Goal: Information Seeking & Learning: Learn about a topic

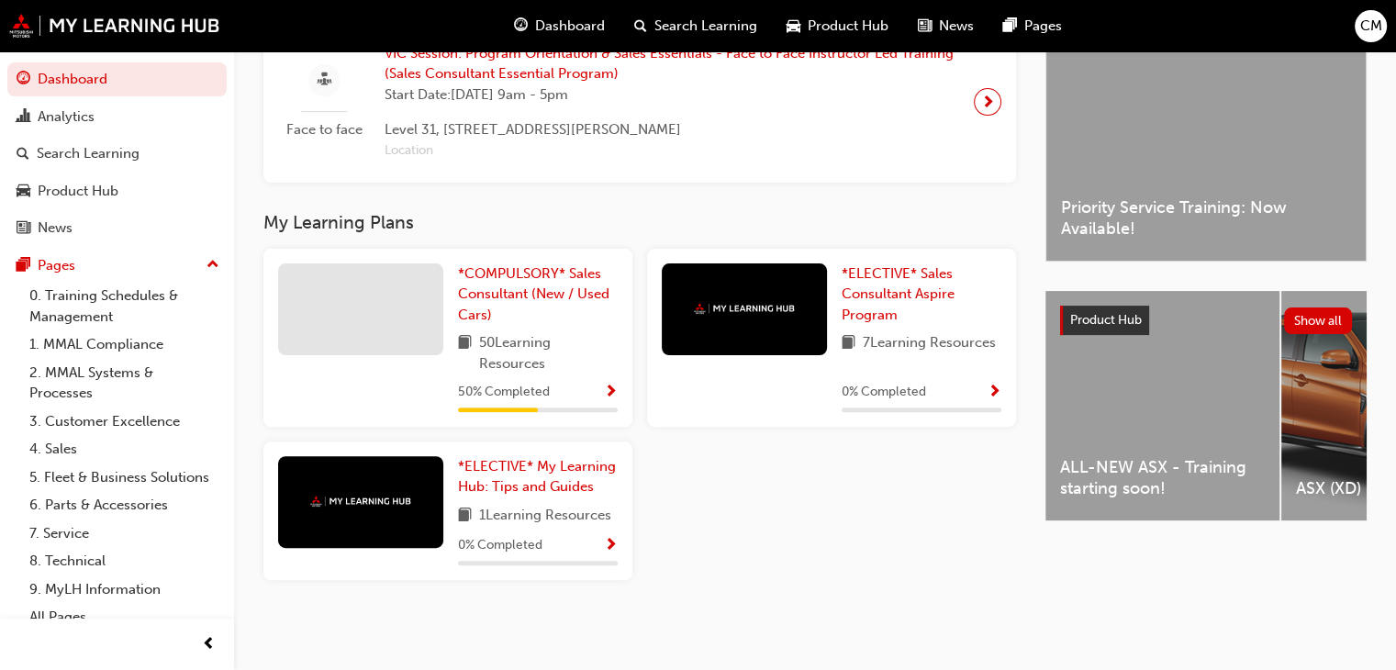
scroll to position [489, 0]
click at [595, 401] on div "50 % Completed" at bounding box center [538, 392] width 160 height 23
click at [515, 305] on link "*COMPULSORY* Sales Consultant (New / Used Cars)" at bounding box center [538, 294] width 160 height 62
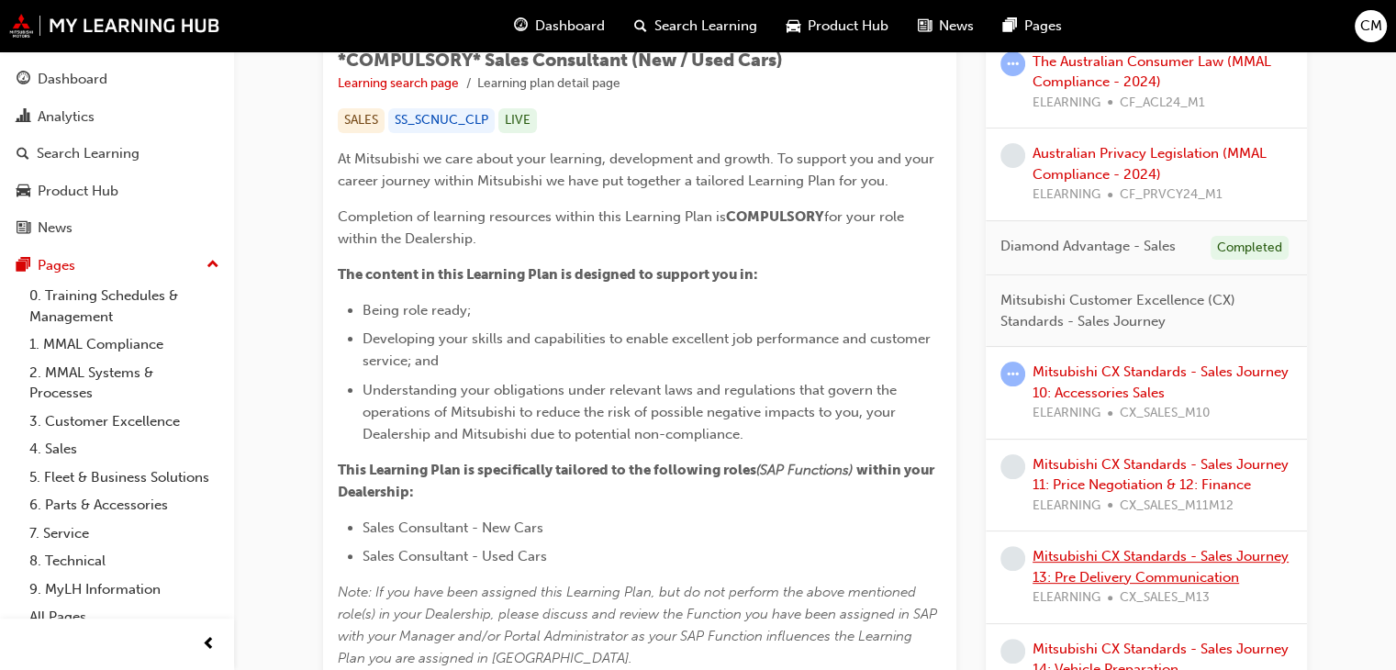
scroll to position [459, 0]
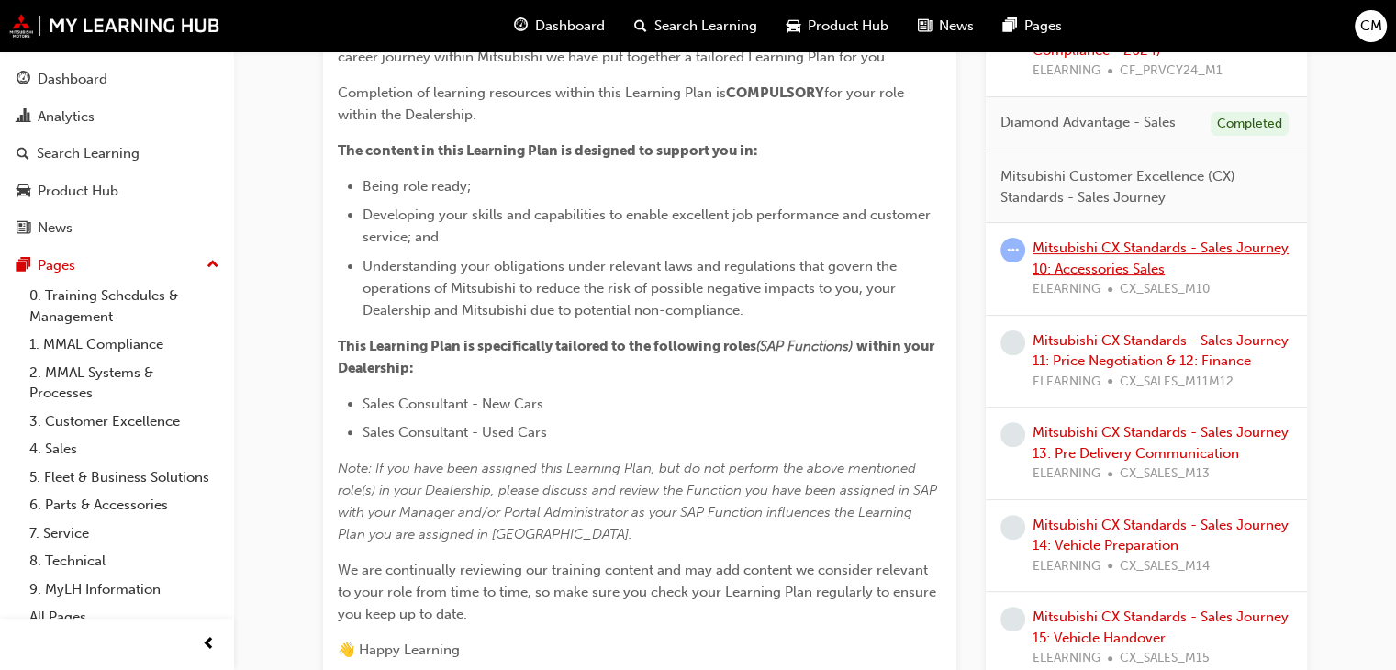
click at [1103, 253] on link "Mitsubishi CX Standards - Sales Journey 10: Accessories Sales" at bounding box center [1160, 259] width 256 height 38
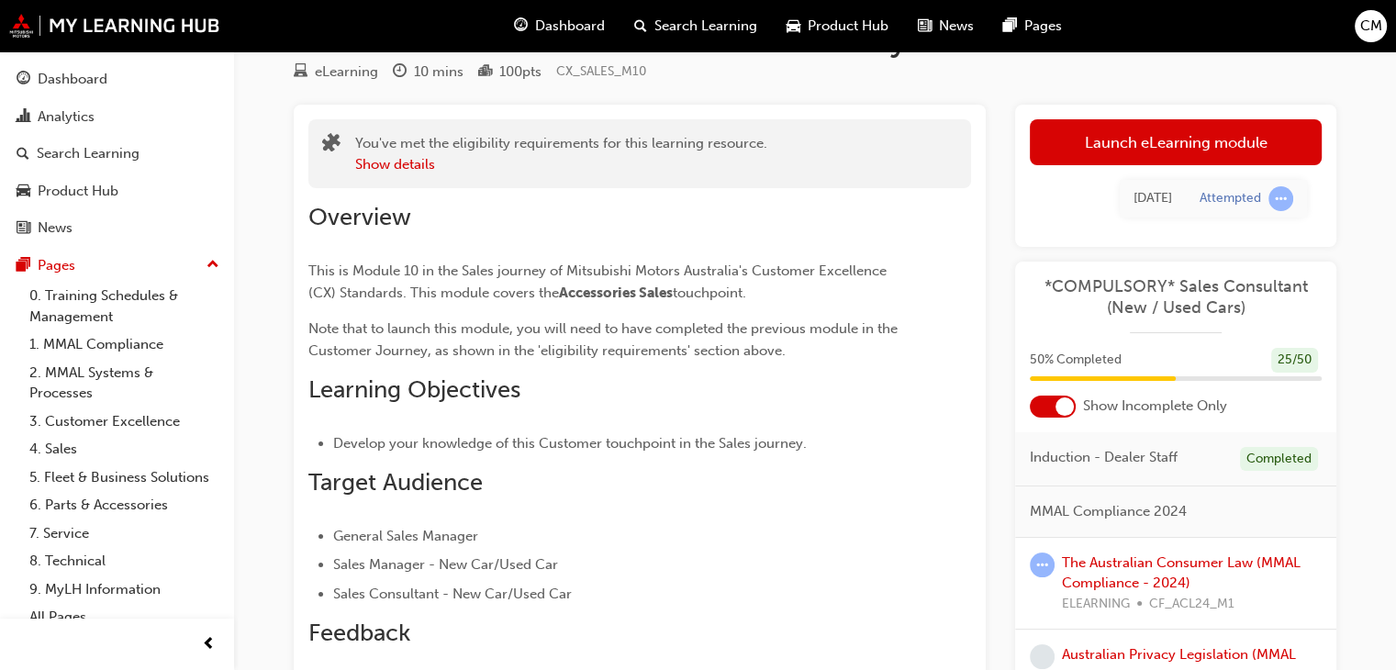
scroll to position [92, 0]
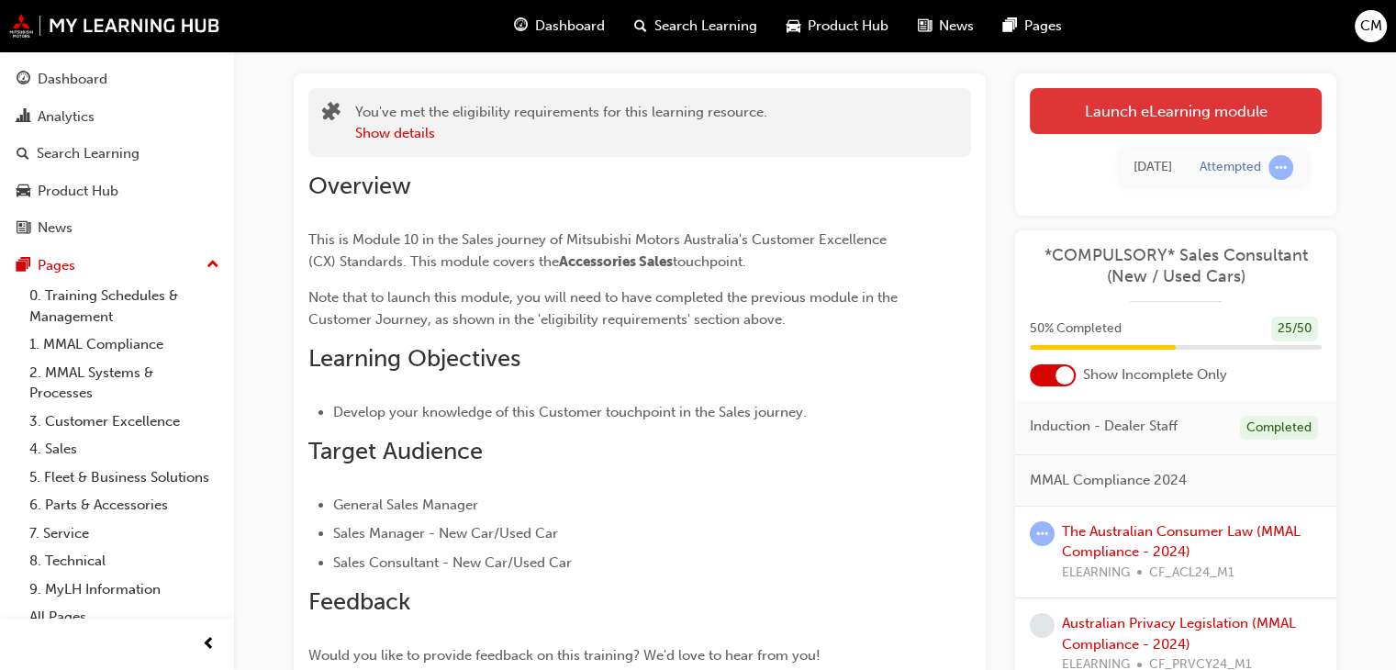
click at [1175, 114] on link "Launch eLearning module" at bounding box center [1176, 111] width 292 height 46
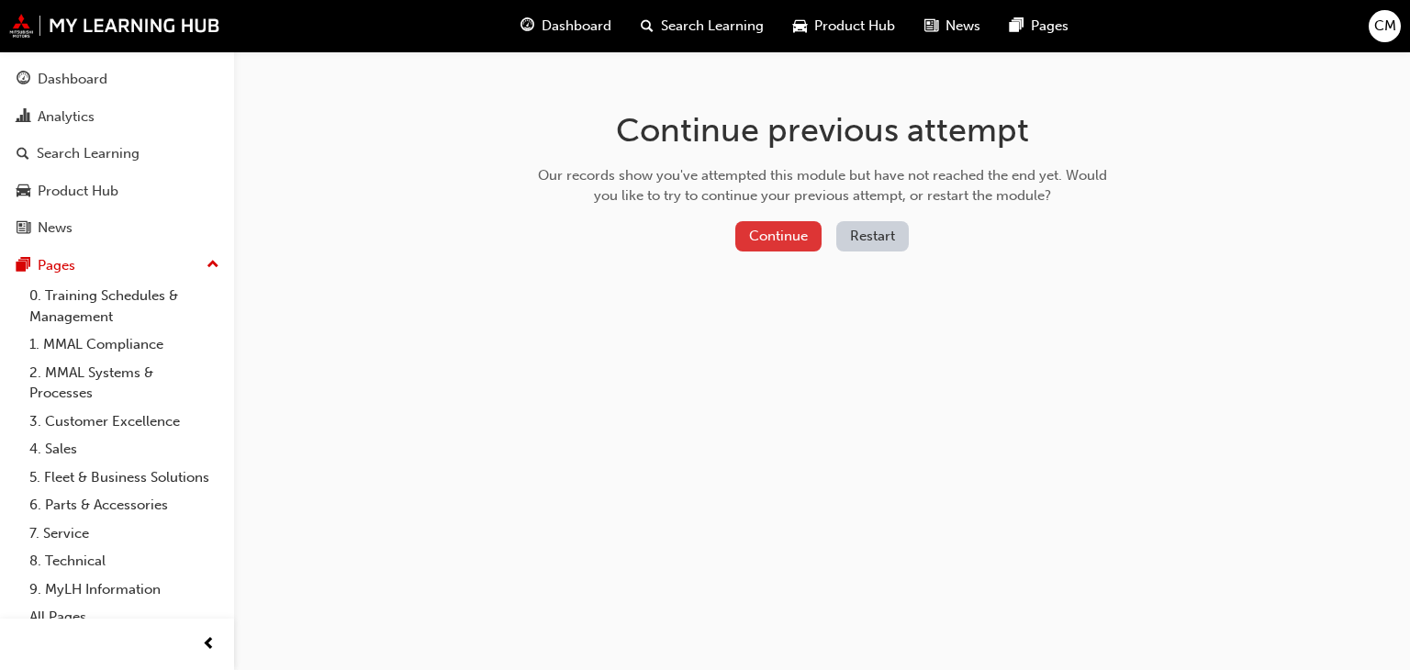
click at [774, 240] on button "Continue" at bounding box center [778, 236] width 86 height 30
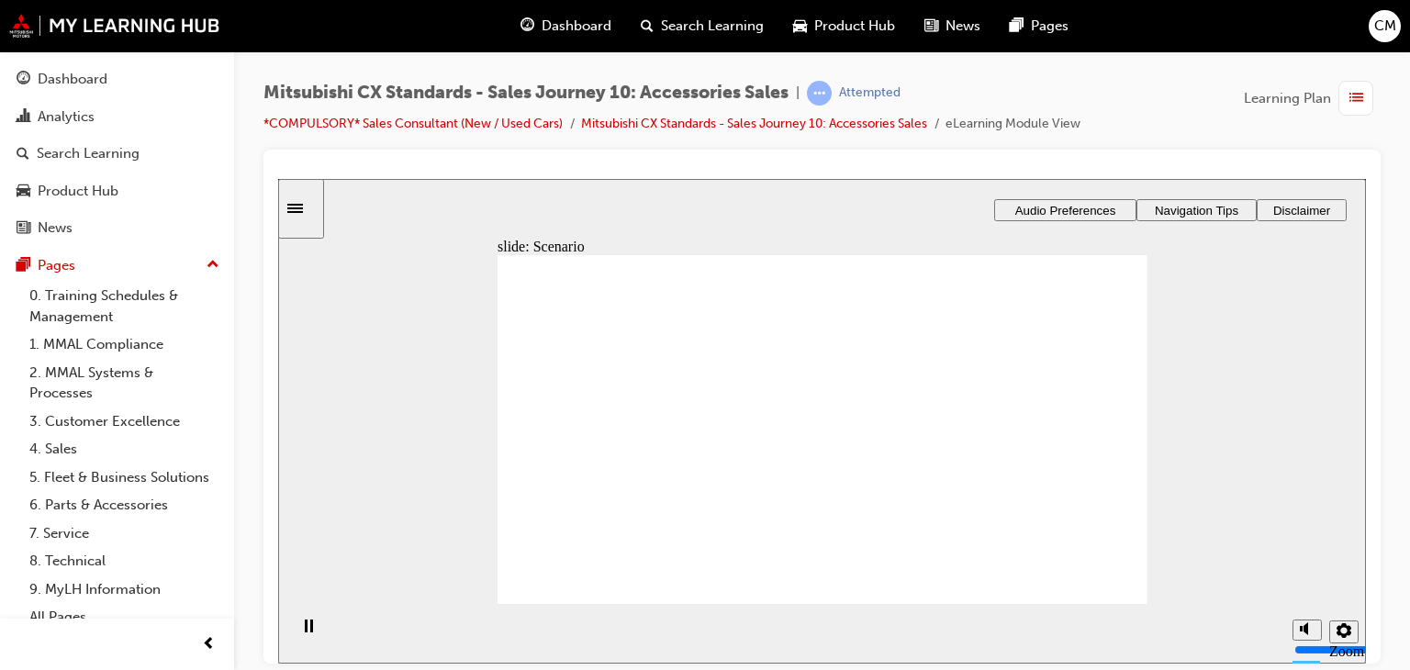
checkbox input "true"
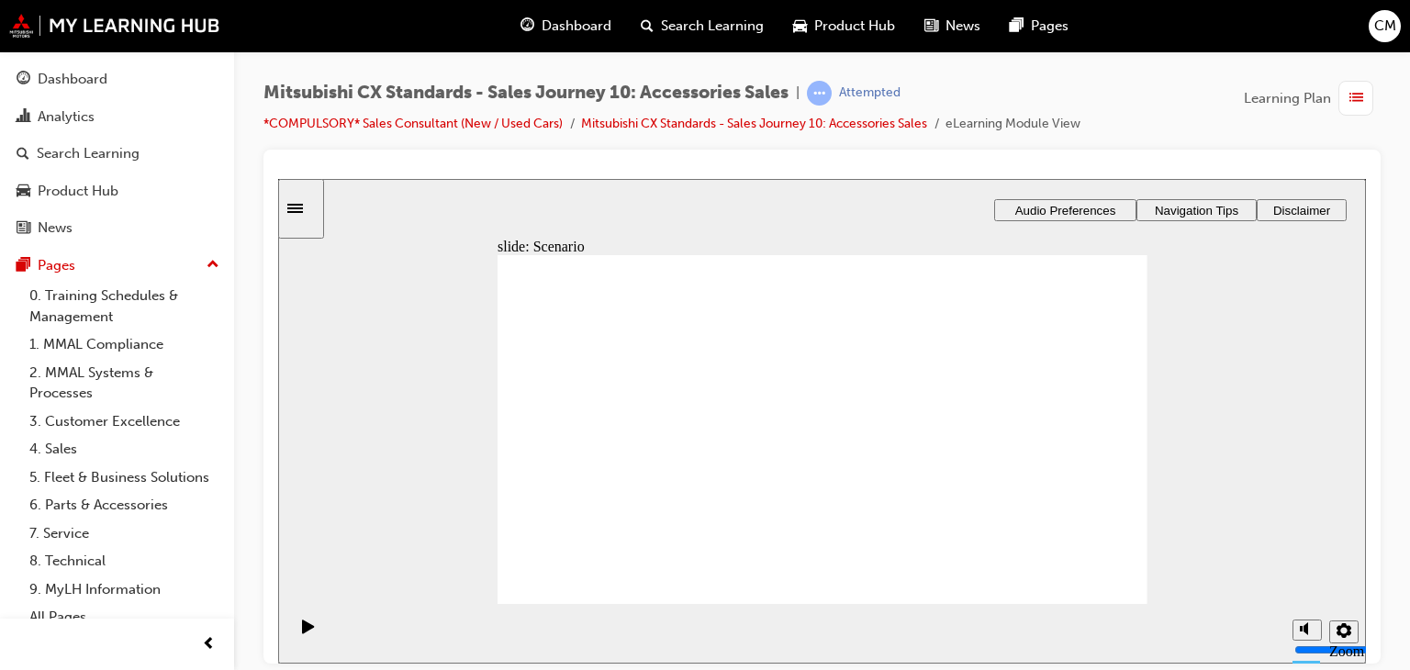
checkbox input "true"
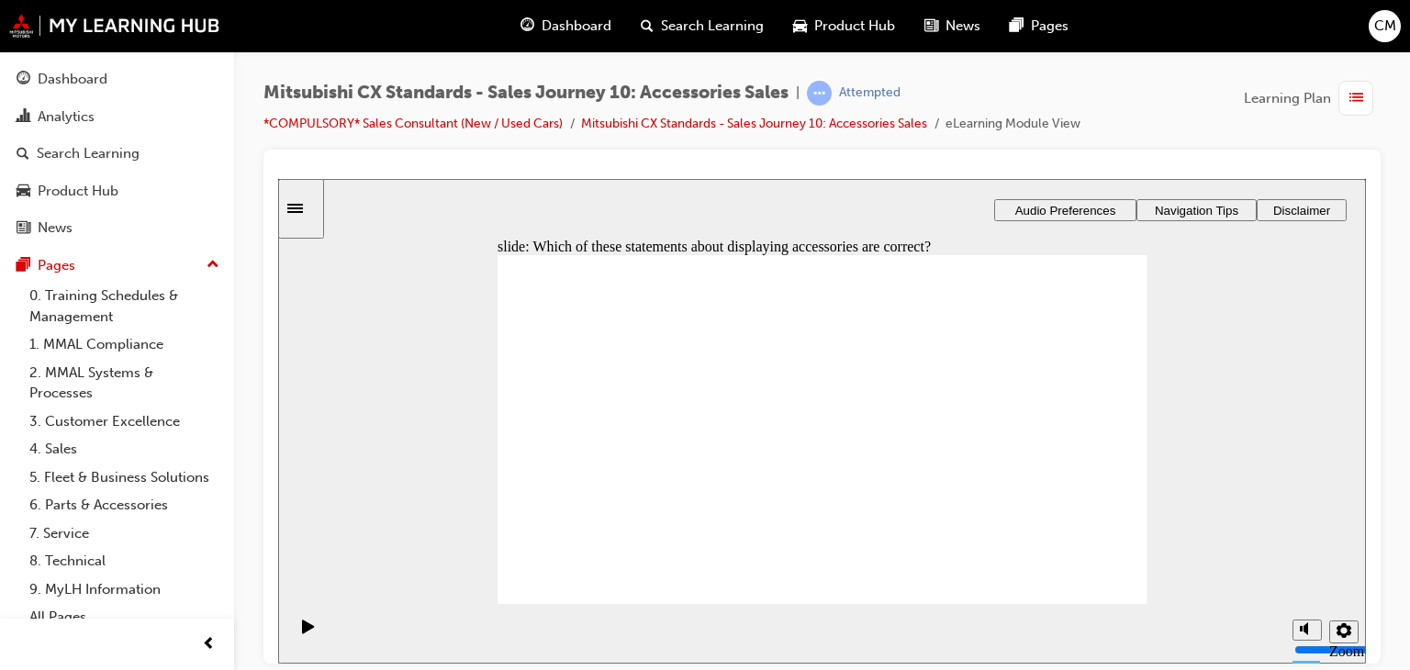
checkbox input "true"
drag, startPoint x: 676, startPoint y: 471, endPoint x: 1084, endPoint y: 380, distance: 417.4
drag, startPoint x: 620, startPoint y: 491, endPoint x: 803, endPoint y: 377, distance: 215.2
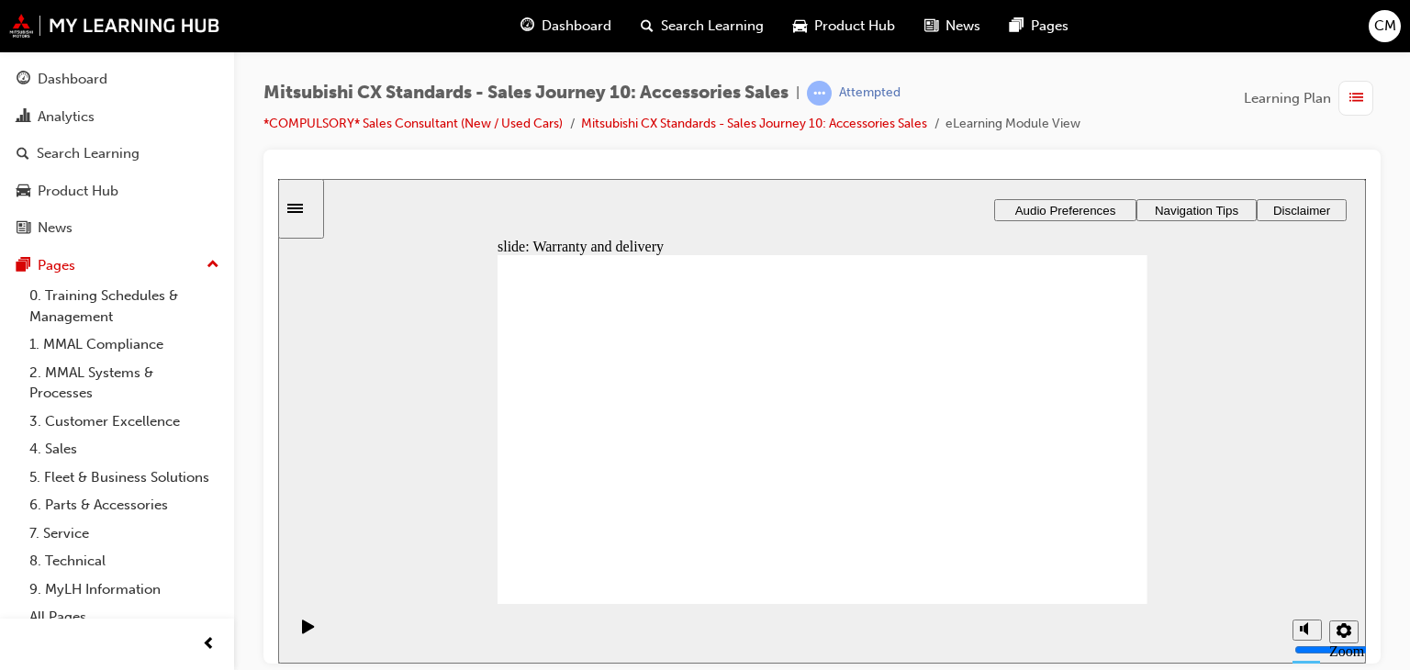
drag, startPoint x: 621, startPoint y: 488, endPoint x: 1068, endPoint y: 425, distance: 451.4
drag, startPoint x: 646, startPoint y: 480, endPoint x: 886, endPoint y: 424, distance: 246.9
drag, startPoint x: 686, startPoint y: 470, endPoint x: 874, endPoint y: 462, distance: 187.4
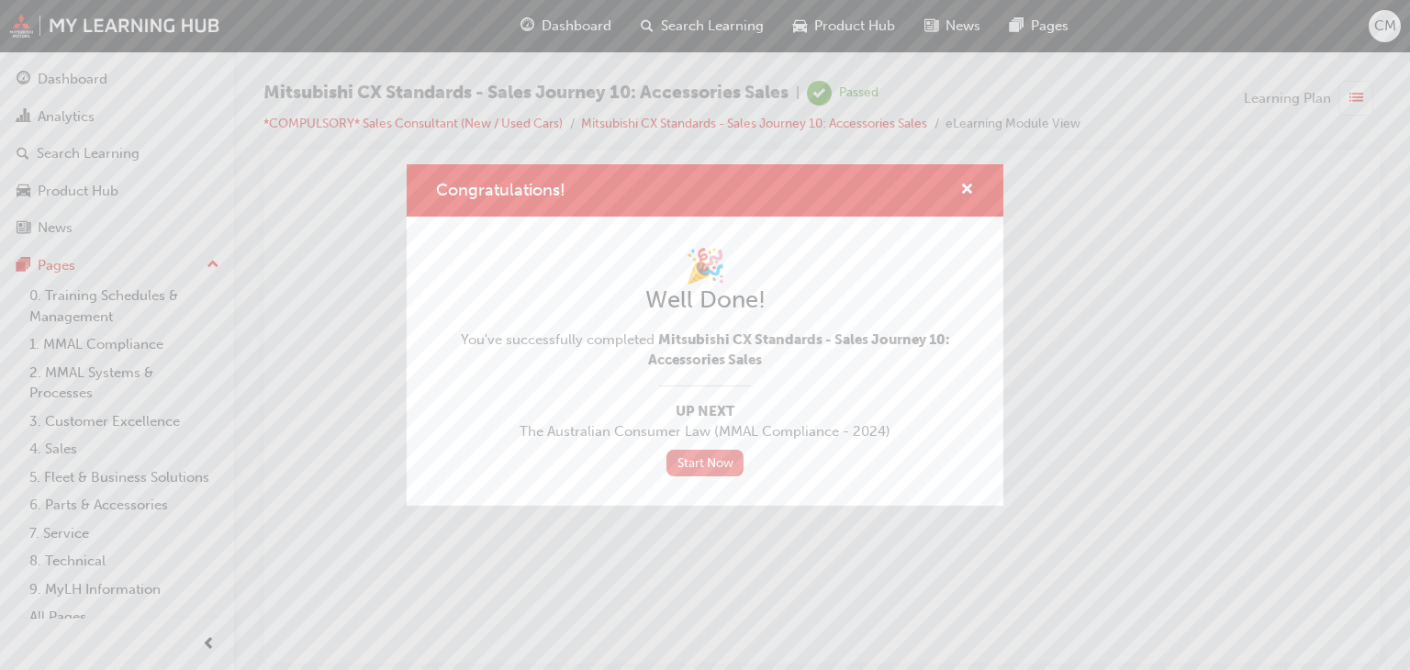
click at [688, 470] on link "Start Now" at bounding box center [704, 463] width 77 height 27
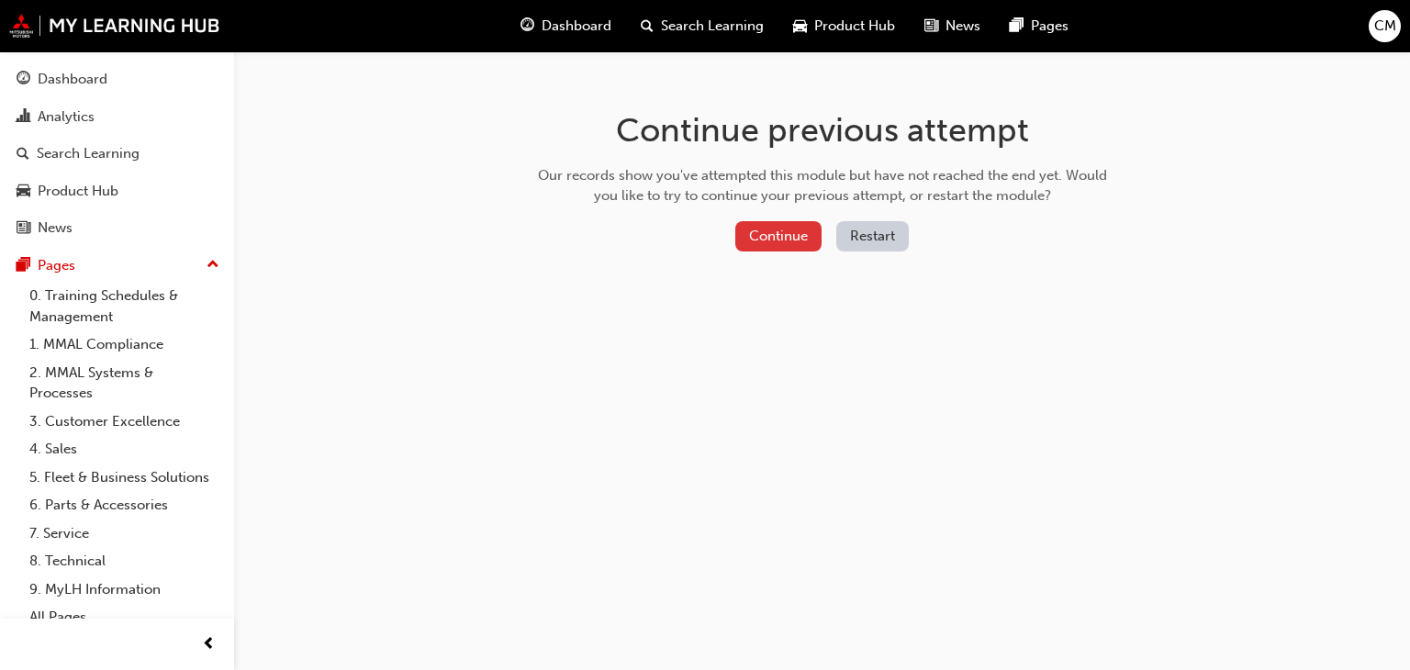
click at [795, 239] on button "Continue" at bounding box center [778, 236] width 86 height 30
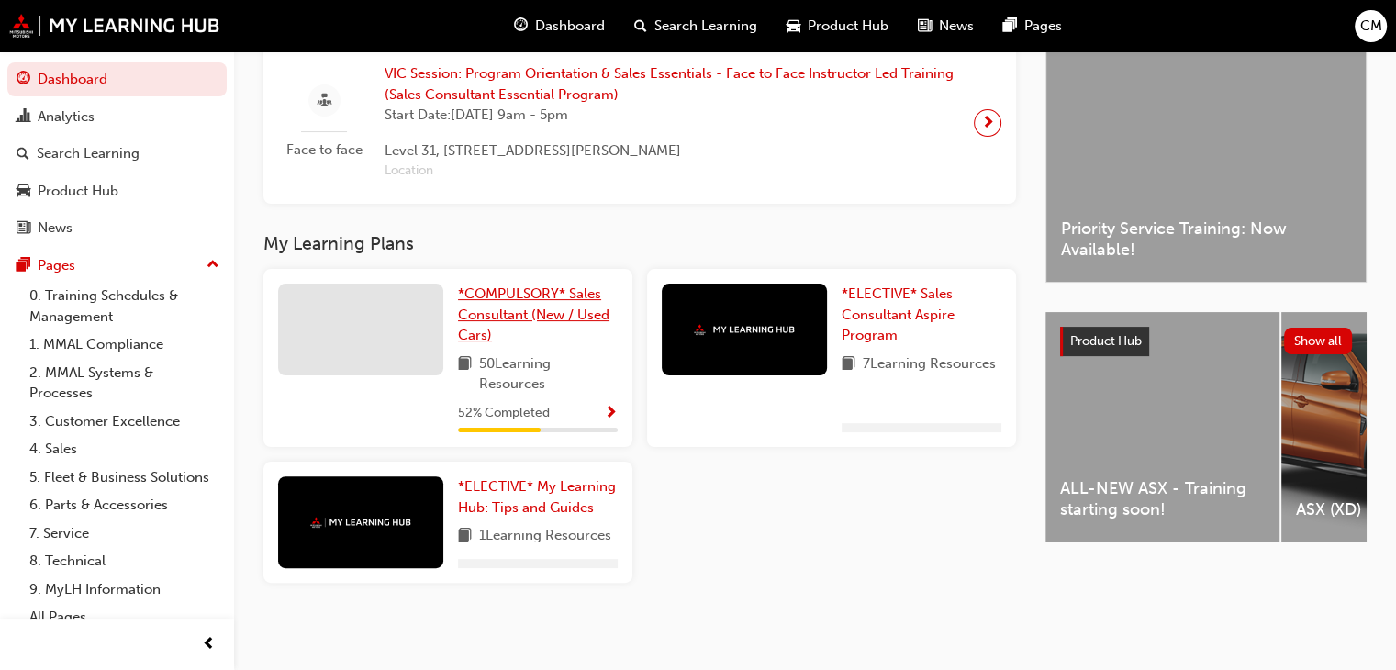
scroll to position [400, 0]
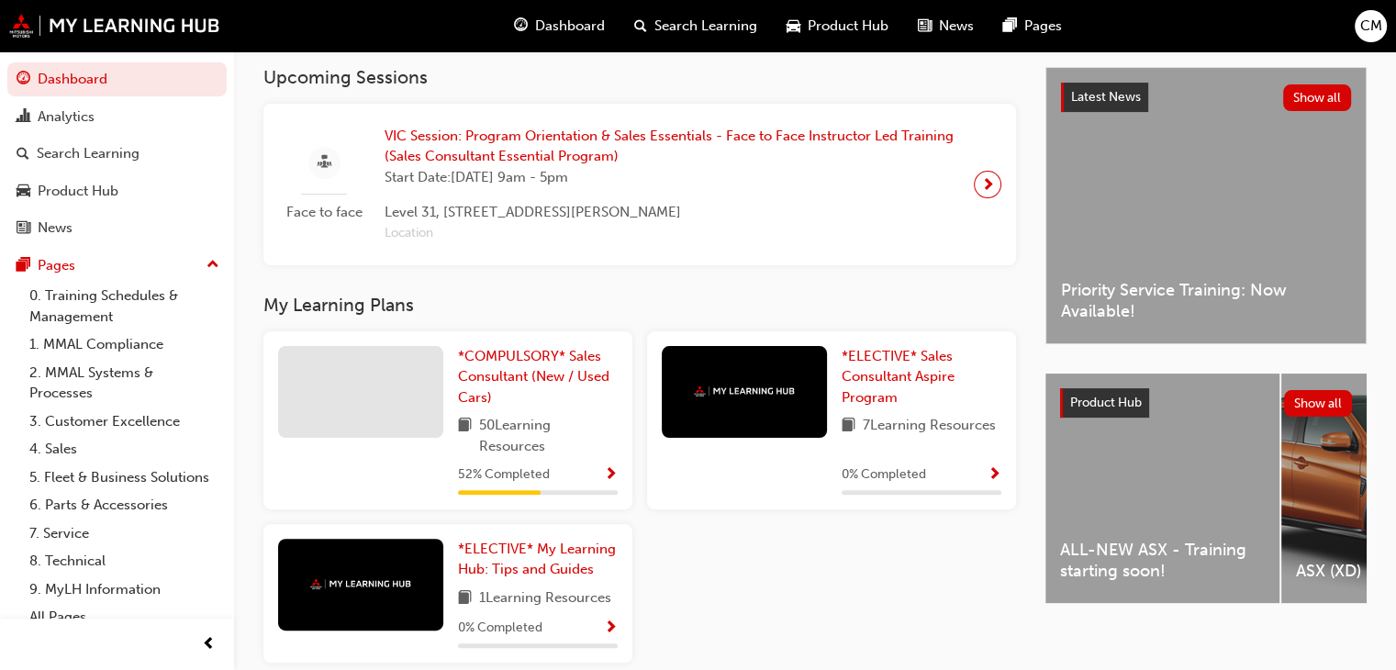
click at [558, 481] on div "52 % Completed" at bounding box center [538, 474] width 160 height 23
click at [609, 480] on span "Show Progress" at bounding box center [611, 475] width 14 height 17
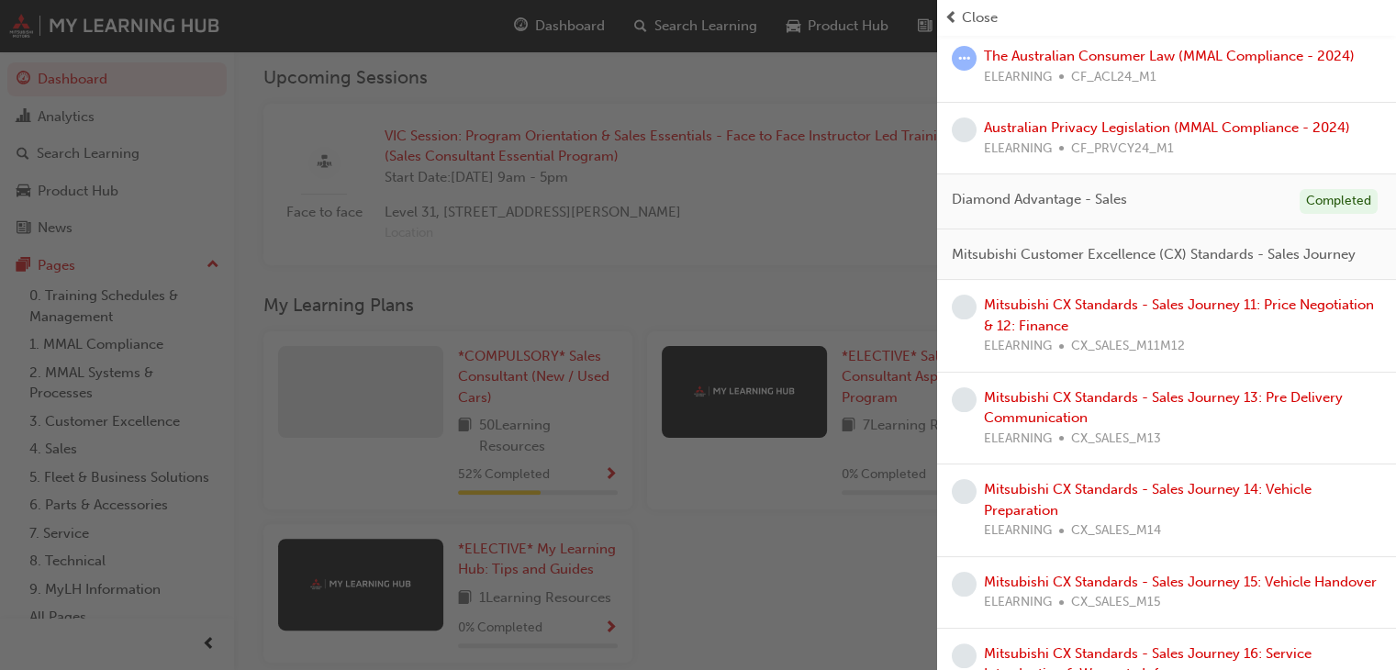
scroll to position [275, 0]
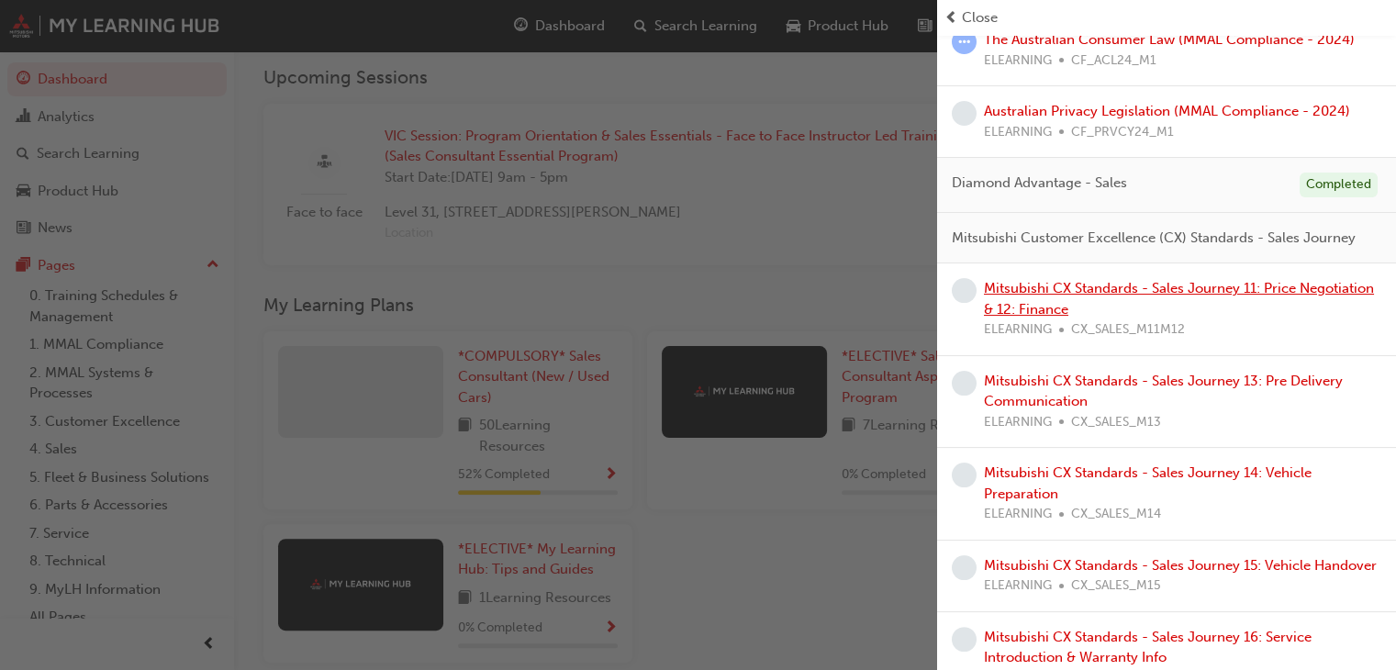
click at [1118, 313] on link "Mitsubishi CX Standards - Sales Journey 11: Price Negotiation & 12: Finance" at bounding box center [1179, 299] width 390 height 38
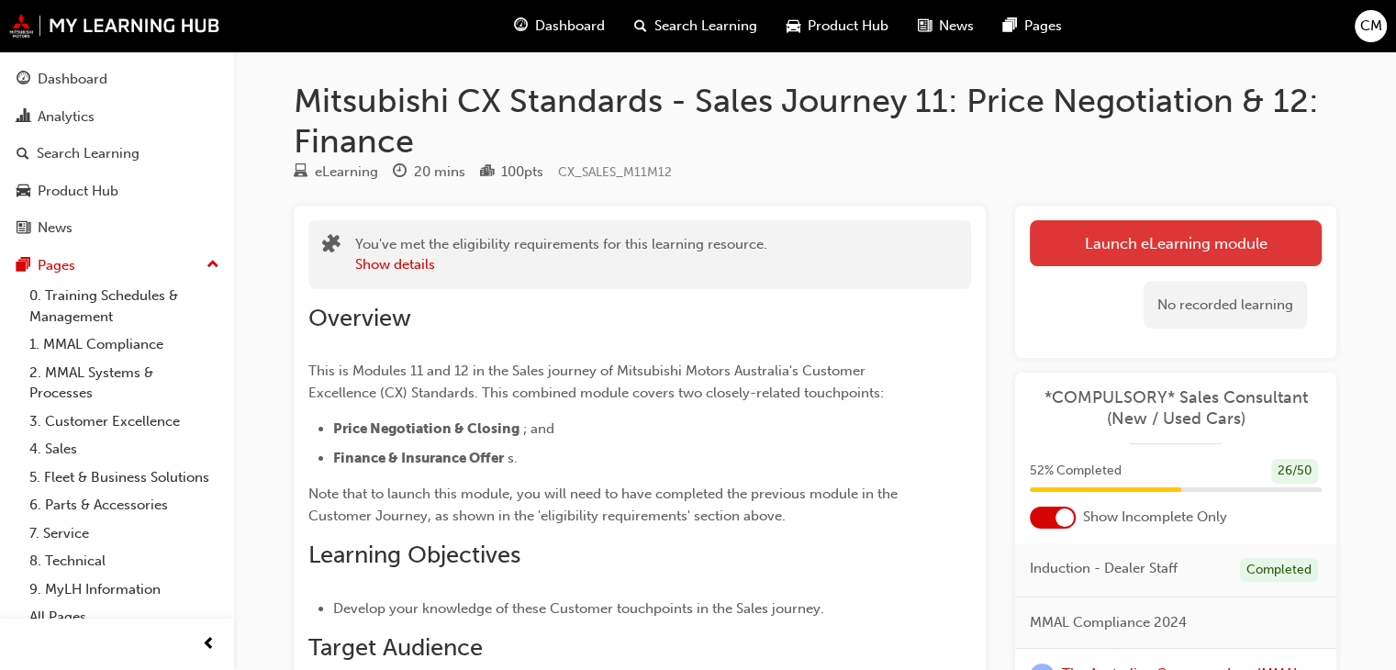
click at [1154, 249] on link "Launch eLearning module" at bounding box center [1176, 243] width 292 height 46
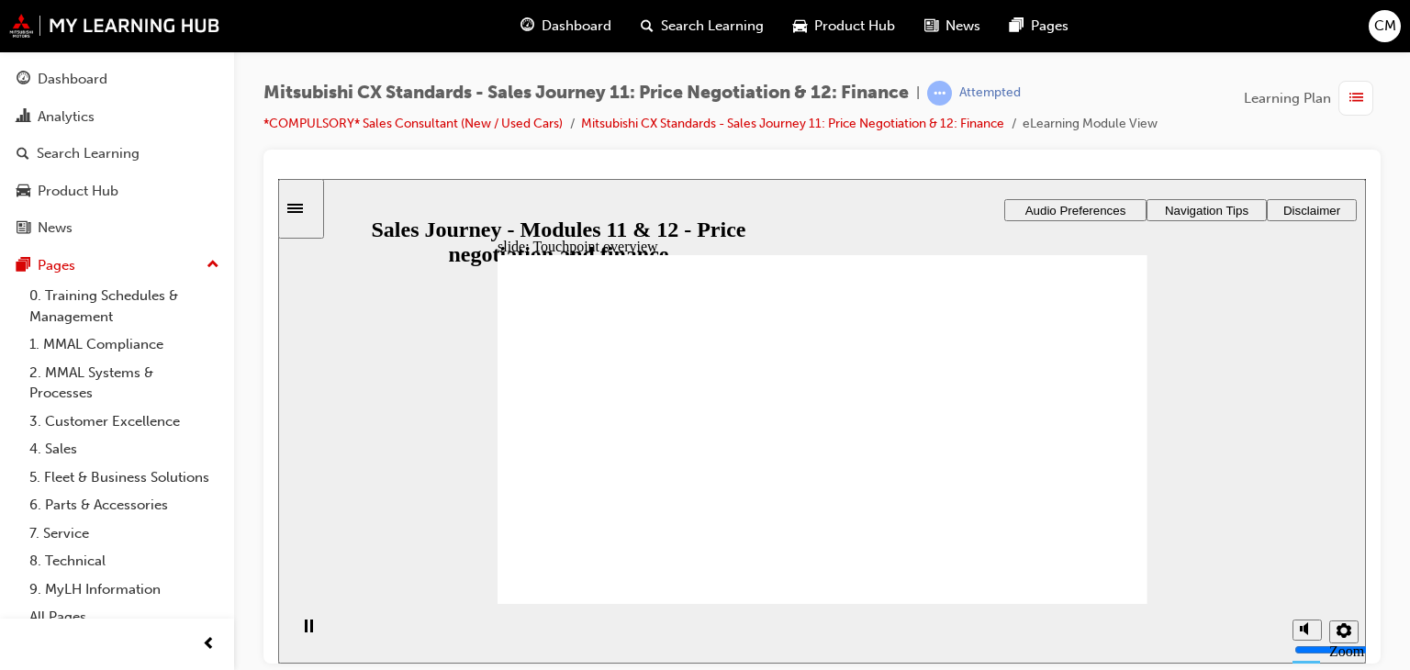
drag, startPoint x: 808, startPoint y: 557, endPoint x: 833, endPoint y: 558, distance: 24.8
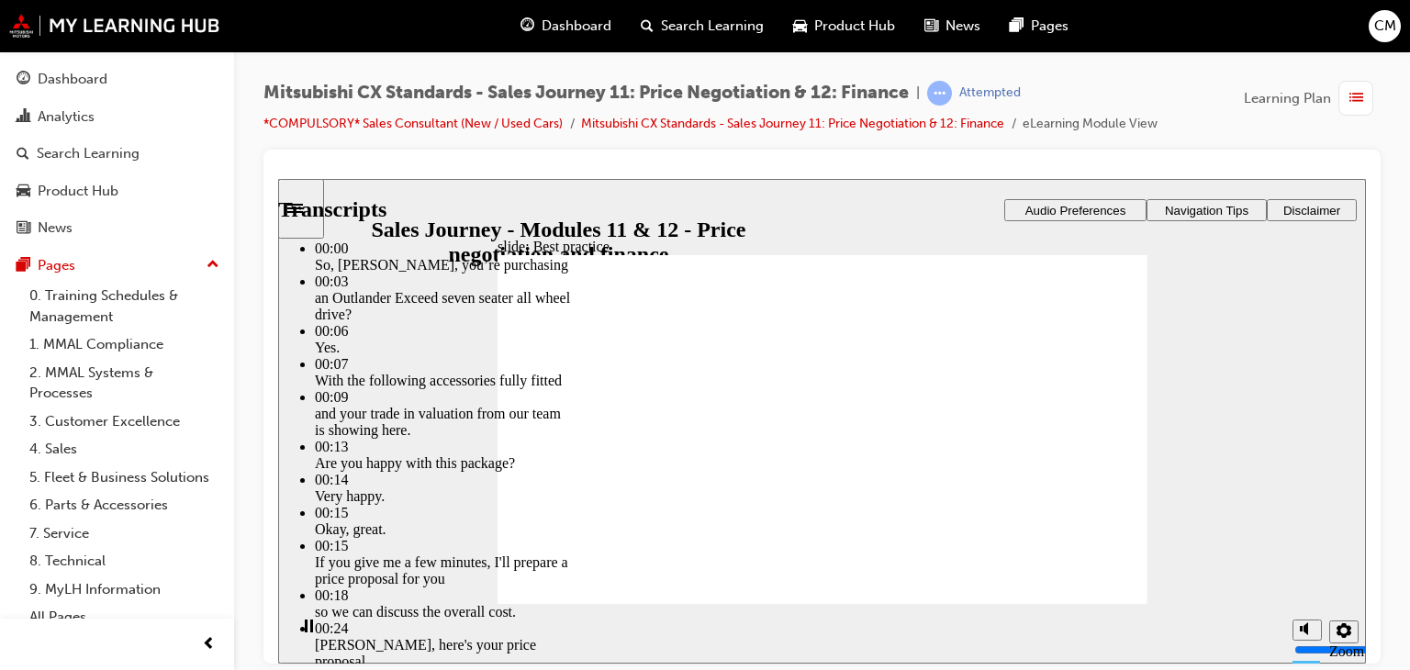
type input "221"
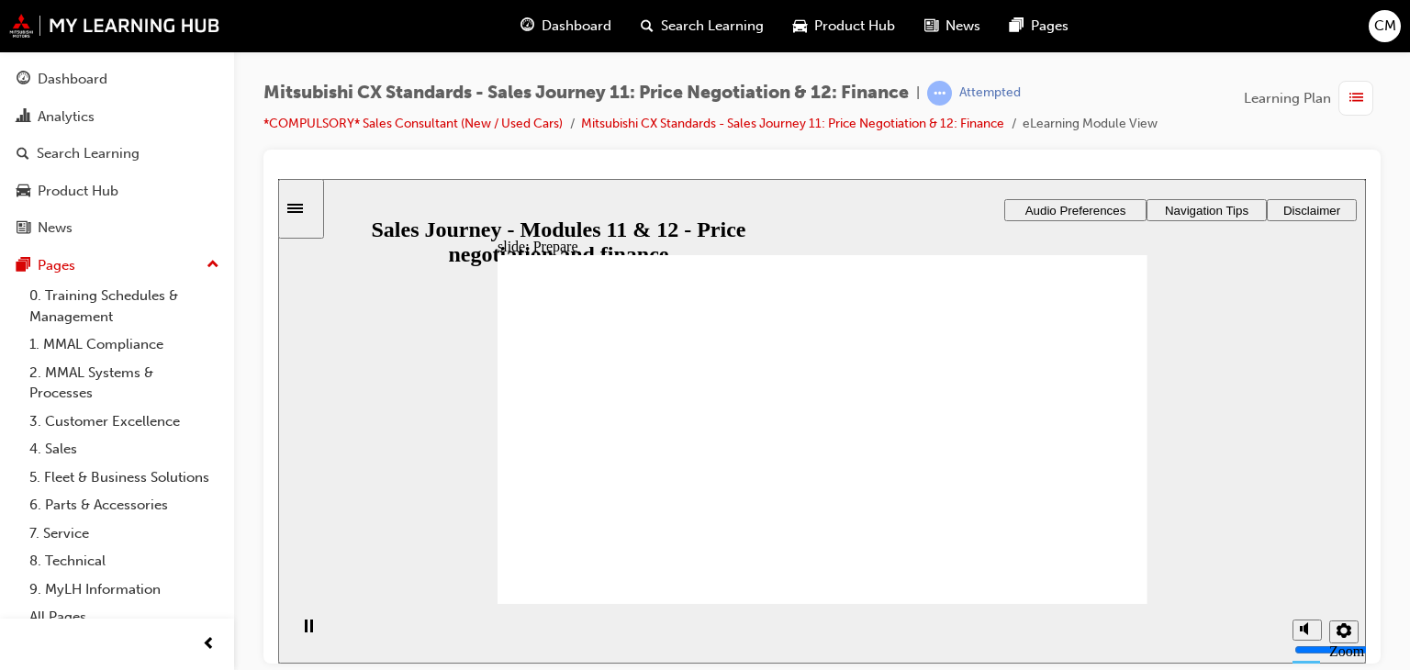
checkbox input "true"
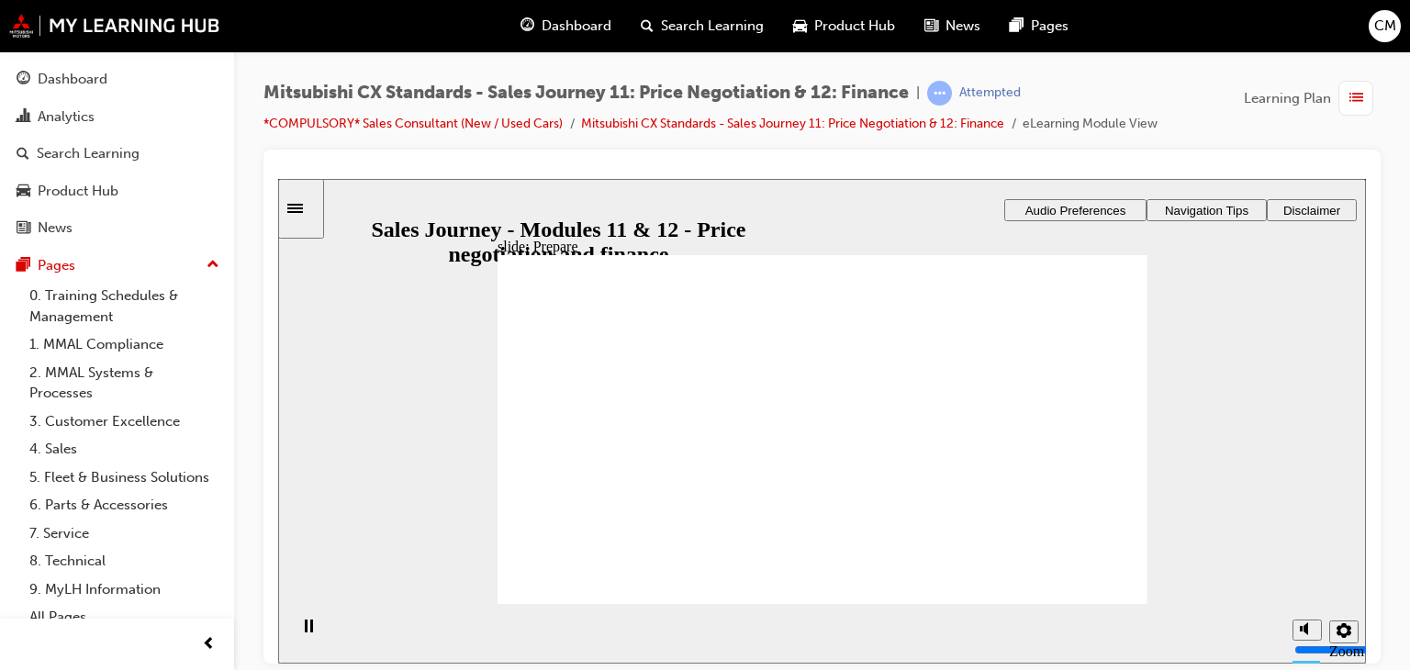
drag, startPoint x: 636, startPoint y: 451, endPoint x: 864, endPoint y: 384, distance: 237.0
drag, startPoint x: 633, startPoint y: 448, endPoint x: 849, endPoint y: 402, distance: 220.5
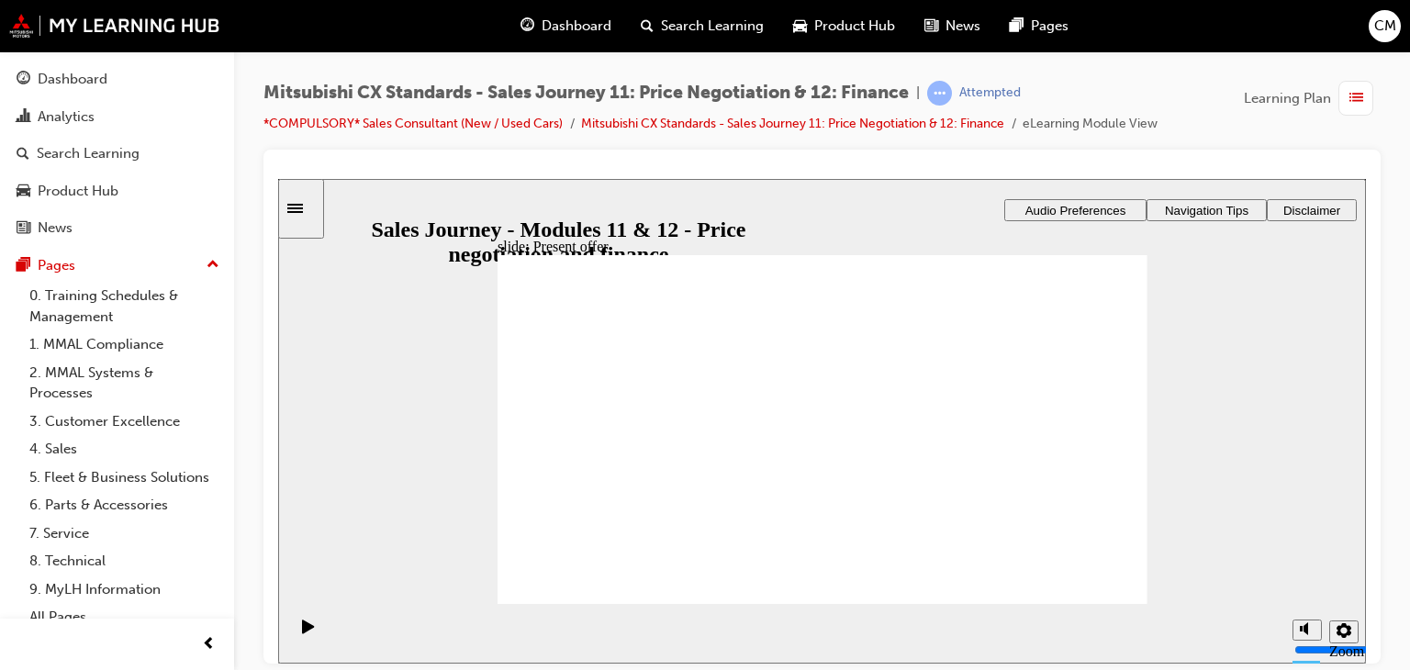
drag, startPoint x: 654, startPoint y: 460, endPoint x: 843, endPoint y: 443, distance: 189.8
drag, startPoint x: 628, startPoint y: 462, endPoint x: 870, endPoint y: 466, distance: 242.3
drag, startPoint x: 668, startPoint y: 458, endPoint x: 856, endPoint y: 509, distance: 195.0
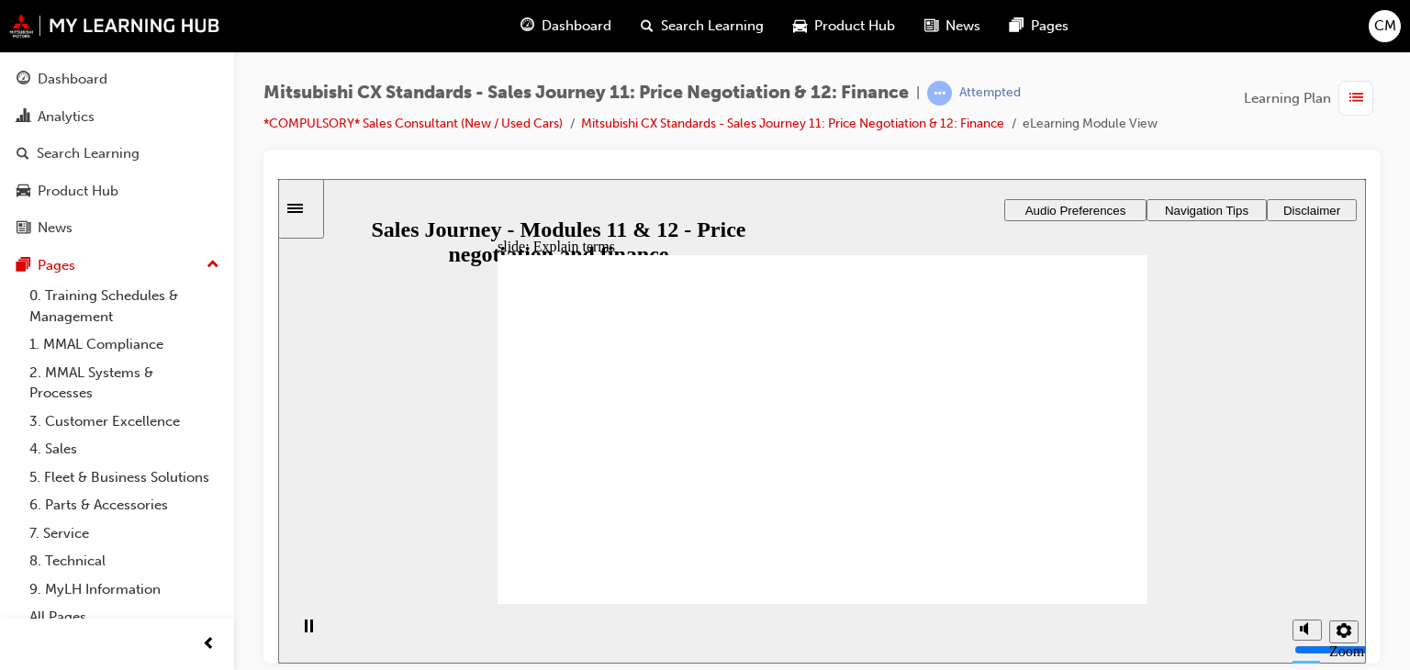
checkbox input "true"
drag, startPoint x: 604, startPoint y: 411, endPoint x: 594, endPoint y: 456, distance: 46.1
checkbox input "true"
drag, startPoint x: 597, startPoint y: 437, endPoint x: 556, endPoint y: 478, distance: 58.4
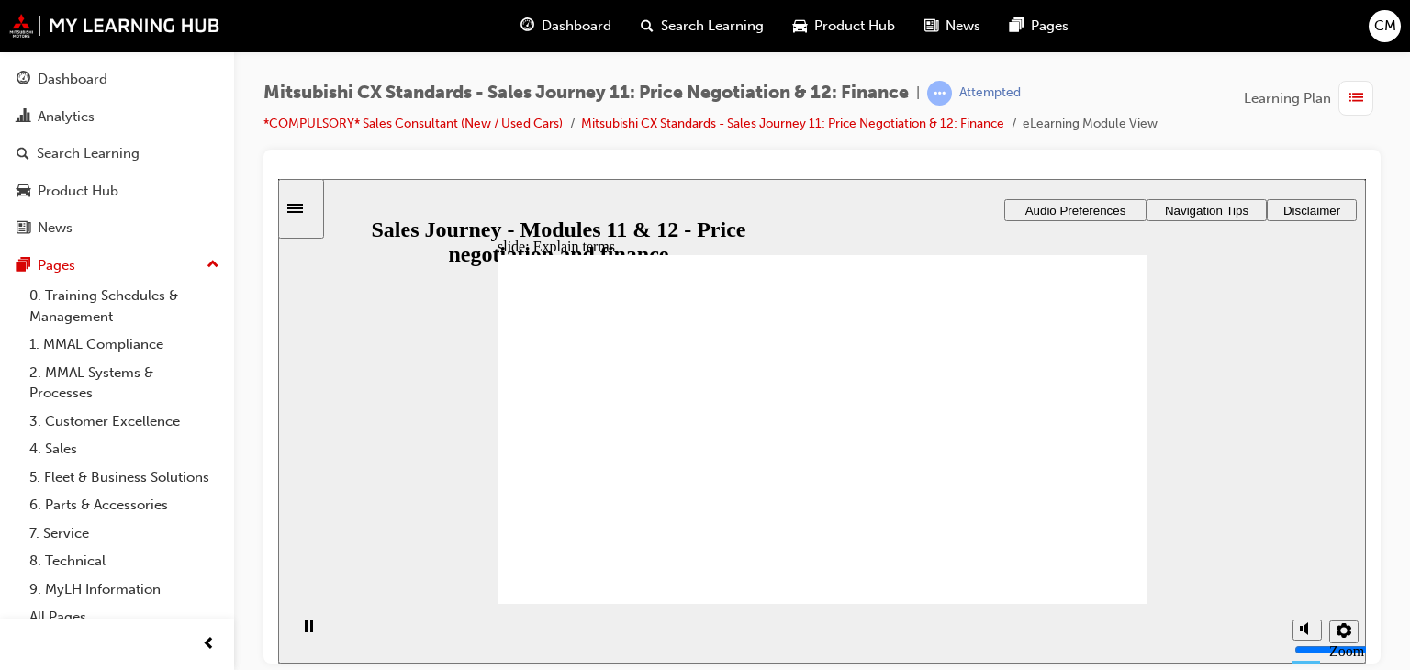
checkbox input "true"
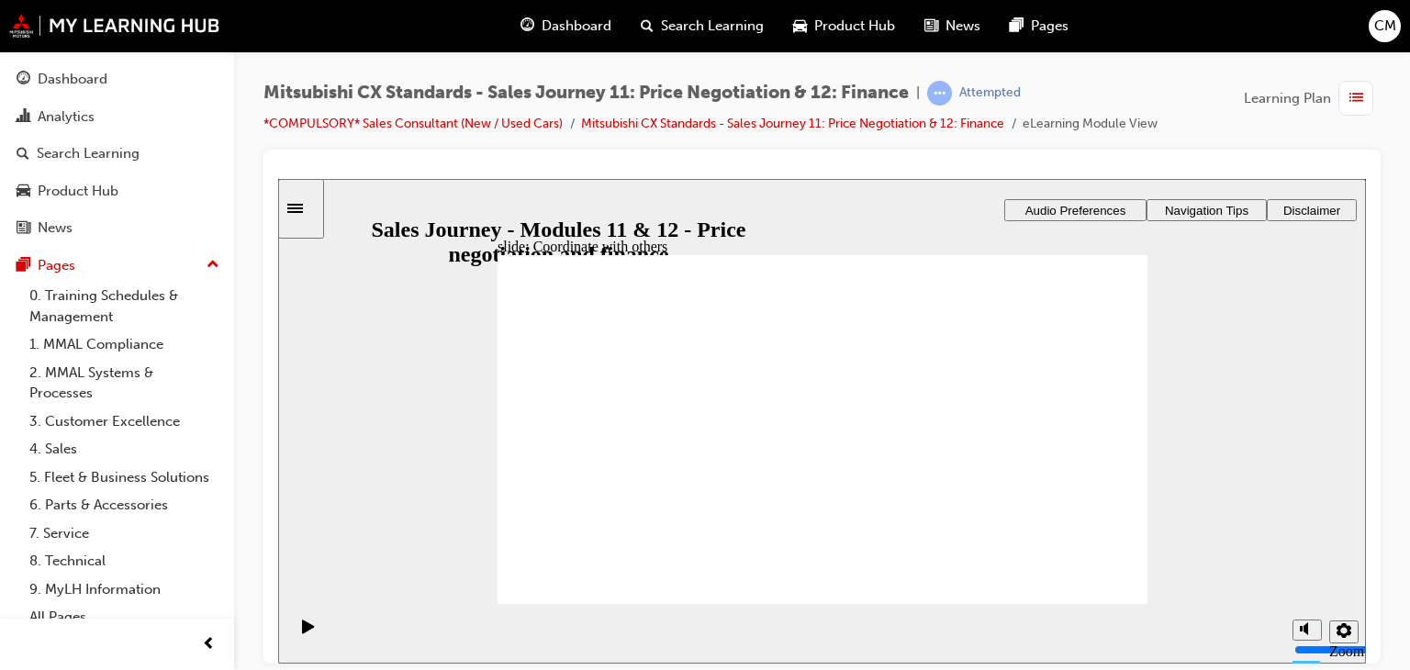
checkbox input "true"
drag, startPoint x: 822, startPoint y: 311, endPoint x: 823, endPoint y: 324, distance: 12.9
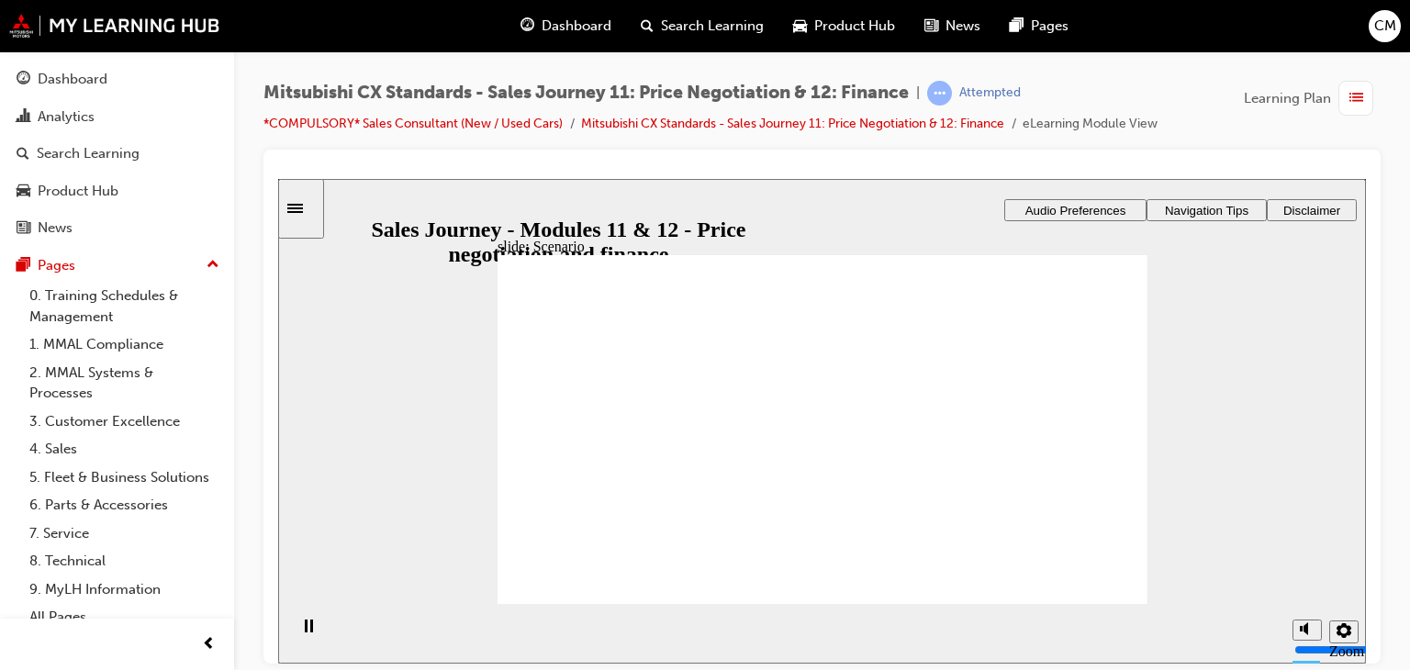
drag, startPoint x: 821, startPoint y: 336, endPoint x: 1050, endPoint y: 335, distance: 228.5
drag, startPoint x: 845, startPoint y: 405, endPoint x: 833, endPoint y: 410, distance: 13.1
drag, startPoint x: 1012, startPoint y: 325, endPoint x: 1018, endPoint y: 411, distance: 86.4
drag, startPoint x: 914, startPoint y: 415, endPoint x: 1064, endPoint y: 342, distance: 166.2
drag, startPoint x: 845, startPoint y: 505, endPoint x: 1064, endPoint y: 460, distance: 223.9
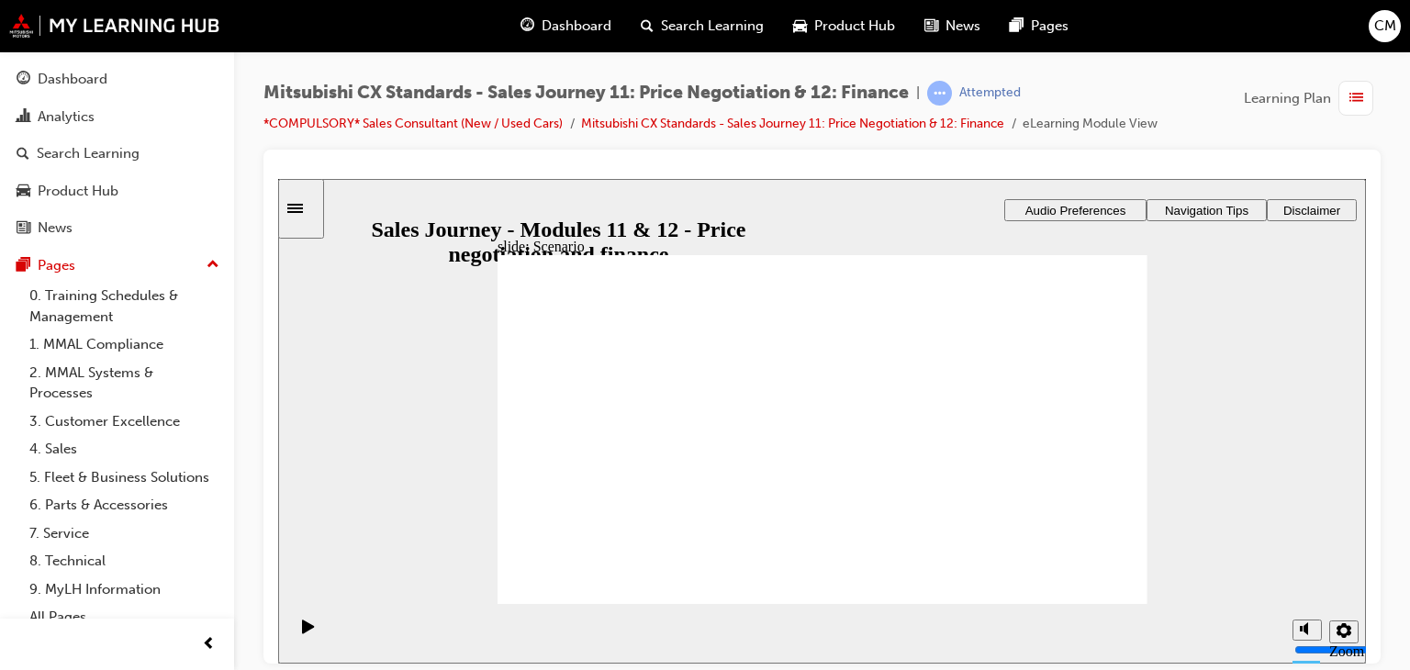
drag, startPoint x: 864, startPoint y: 450, endPoint x: 1058, endPoint y: 502, distance: 201.4
drag, startPoint x: 886, startPoint y: 518, endPoint x: 1109, endPoint y: 521, distance: 222.1
drag, startPoint x: 848, startPoint y: 380, endPoint x: 1059, endPoint y: 384, distance: 211.1
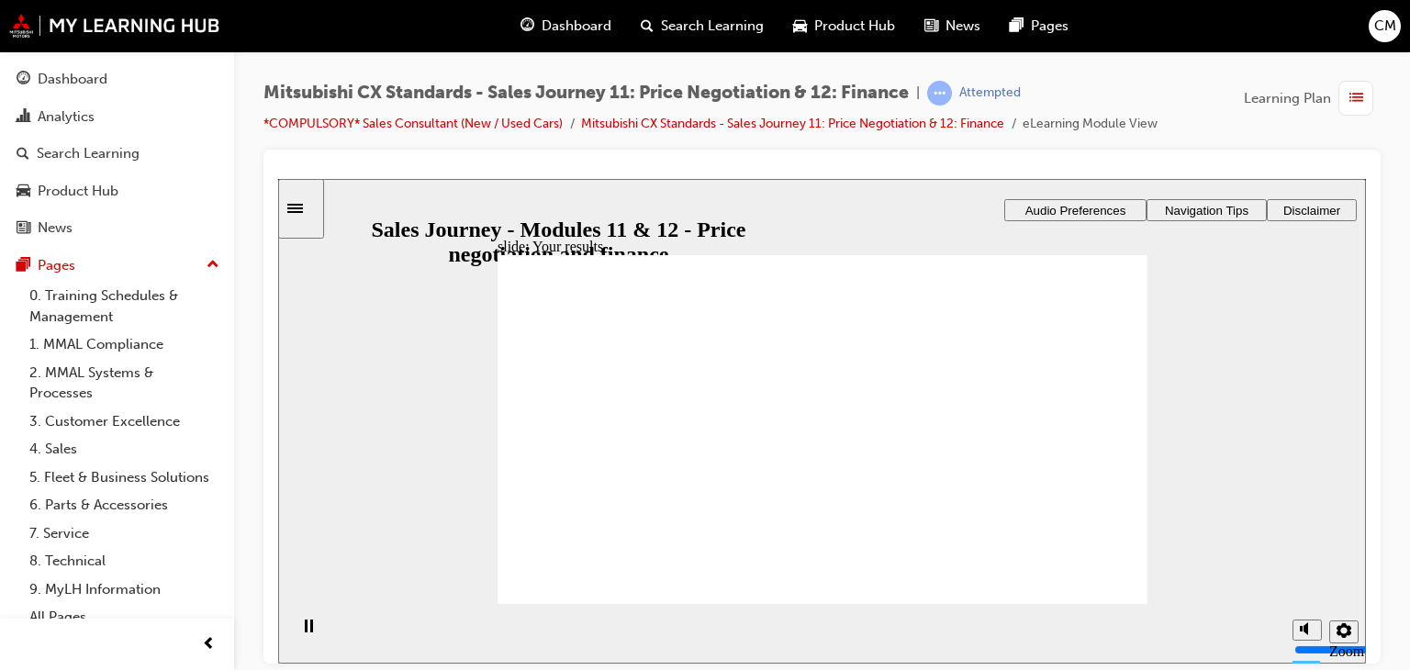
drag, startPoint x: 607, startPoint y: 454, endPoint x: 807, endPoint y: 404, distance: 206.3
drag, startPoint x: 623, startPoint y: 449, endPoint x: 1034, endPoint y: 401, distance: 413.9
drag, startPoint x: 666, startPoint y: 449, endPoint x: 831, endPoint y: 455, distance: 165.3
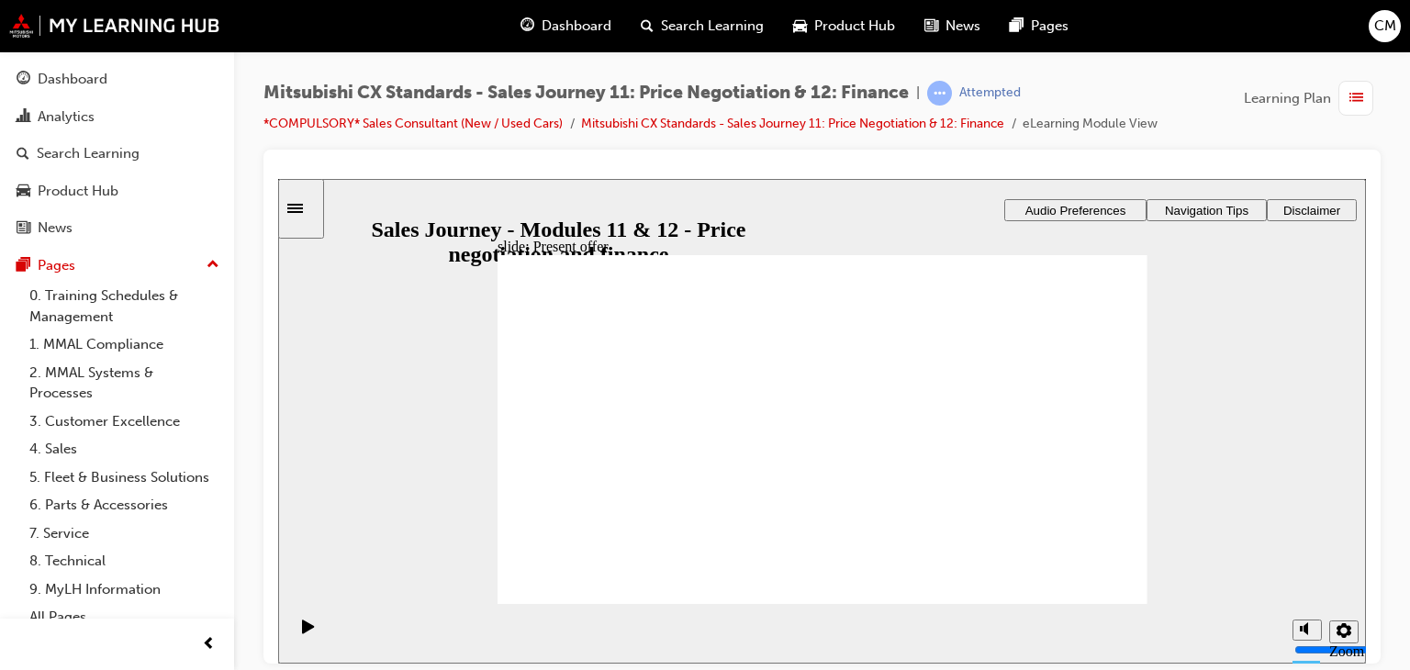
drag, startPoint x: 655, startPoint y: 455, endPoint x: 847, endPoint y: 456, distance: 191.8
drag, startPoint x: 674, startPoint y: 463, endPoint x: 870, endPoint y: 480, distance: 196.2
drag, startPoint x: 675, startPoint y: 461, endPoint x: 862, endPoint y: 529, distance: 198.6
drag, startPoint x: 802, startPoint y: 360, endPoint x: 1016, endPoint y: 382, distance: 214.9
drag, startPoint x: 1022, startPoint y: 352, endPoint x: 847, endPoint y: 511, distance: 236.5
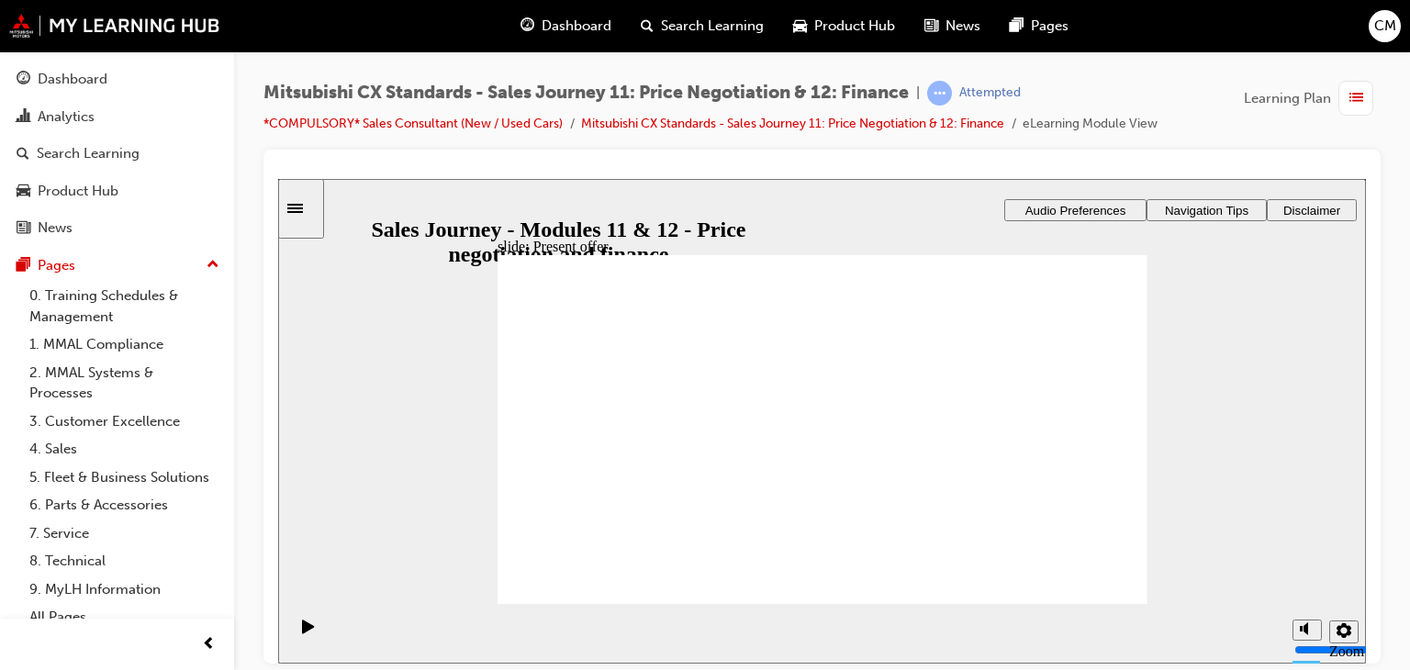
drag, startPoint x: 797, startPoint y: 427, endPoint x: 993, endPoint y: 432, distance: 195.5
drag, startPoint x: 875, startPoint y: 329, endPoint x: 867, endPoint y: 342, distance: 16.1
checkbox input "true"
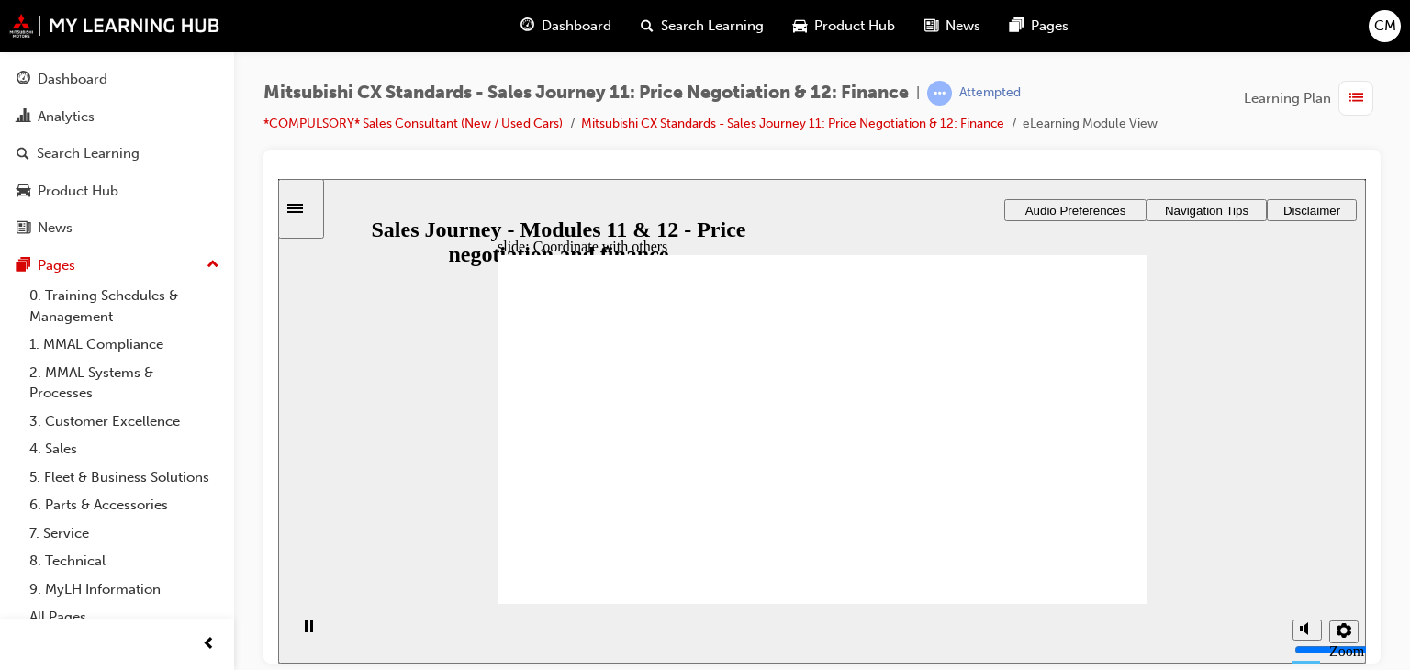
checkbox input "true"
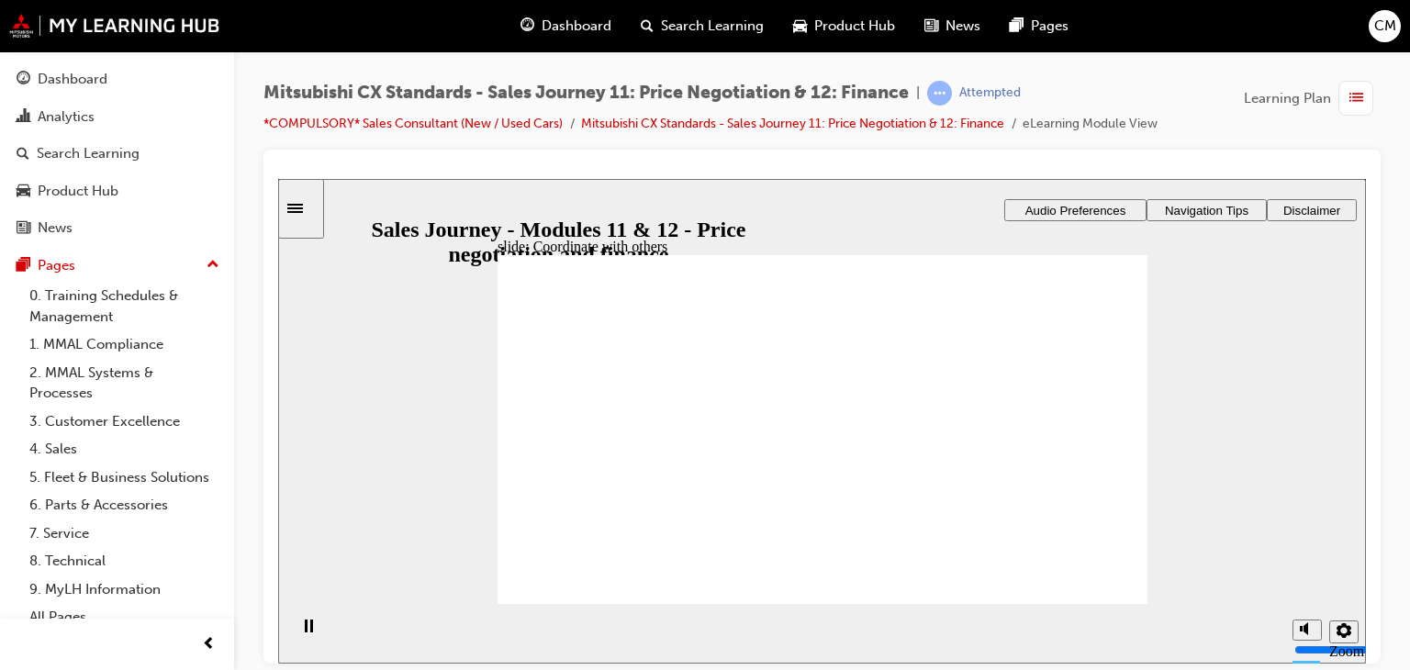
checkbox input "true"
drag, startPoint x: 800, startPoint y: 533, endPoint x: 1033, endPoint y: 338, distance: 304.2
drag, startPoint x: 826, startPoint y: 377, endPoint x: 1030, endPoint y: 385, distance: 203.9
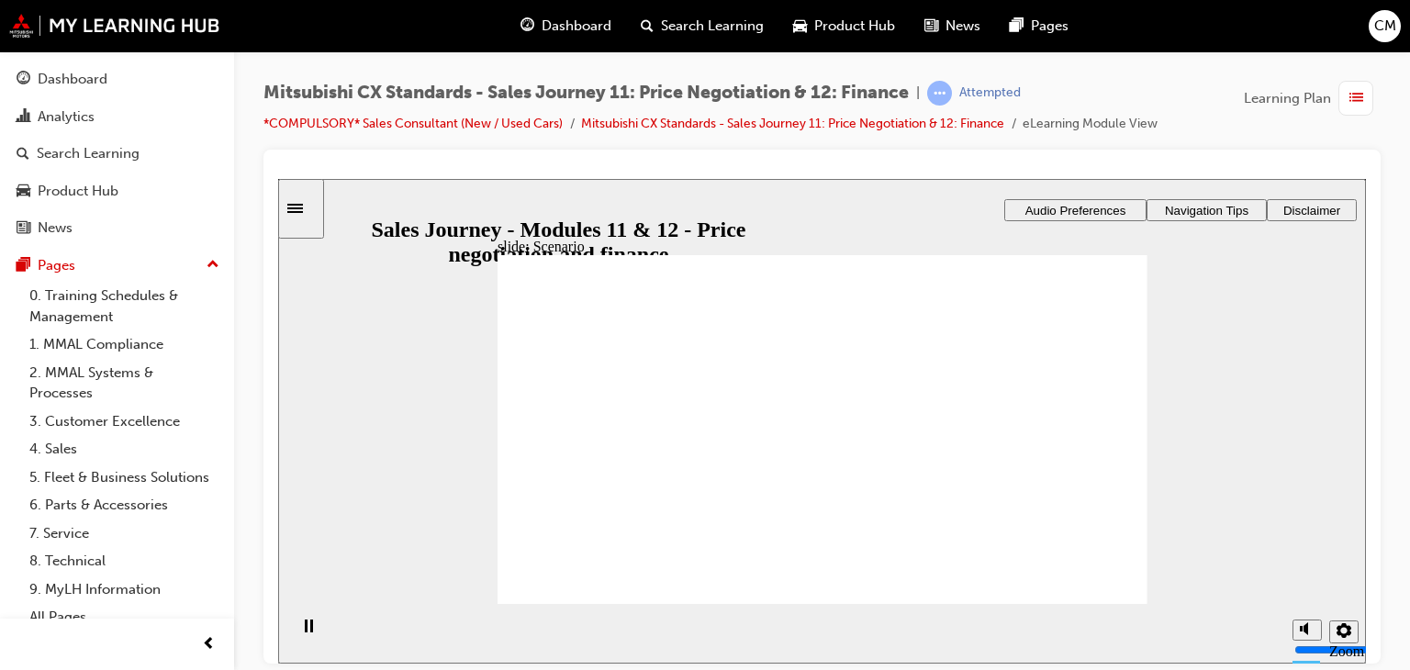
drag, startPoint x: 900, startPoint y: 407, endPoint x: 1028, endPoint y: 413, distance: 127.7
drag, startPoint x: 871, startPoint y: 425, endPoint x: 1068, endPoint y: 434, distance: 197.5
drag, startPoint x: 885, startPoint y: 480, endPoint x: 1102, endPoint y: 476, distance: 217.5
drag, startPoint x: 799, startPoint y: 316, endPoint x: 1034, endPoint y: 501, distance: 299.2
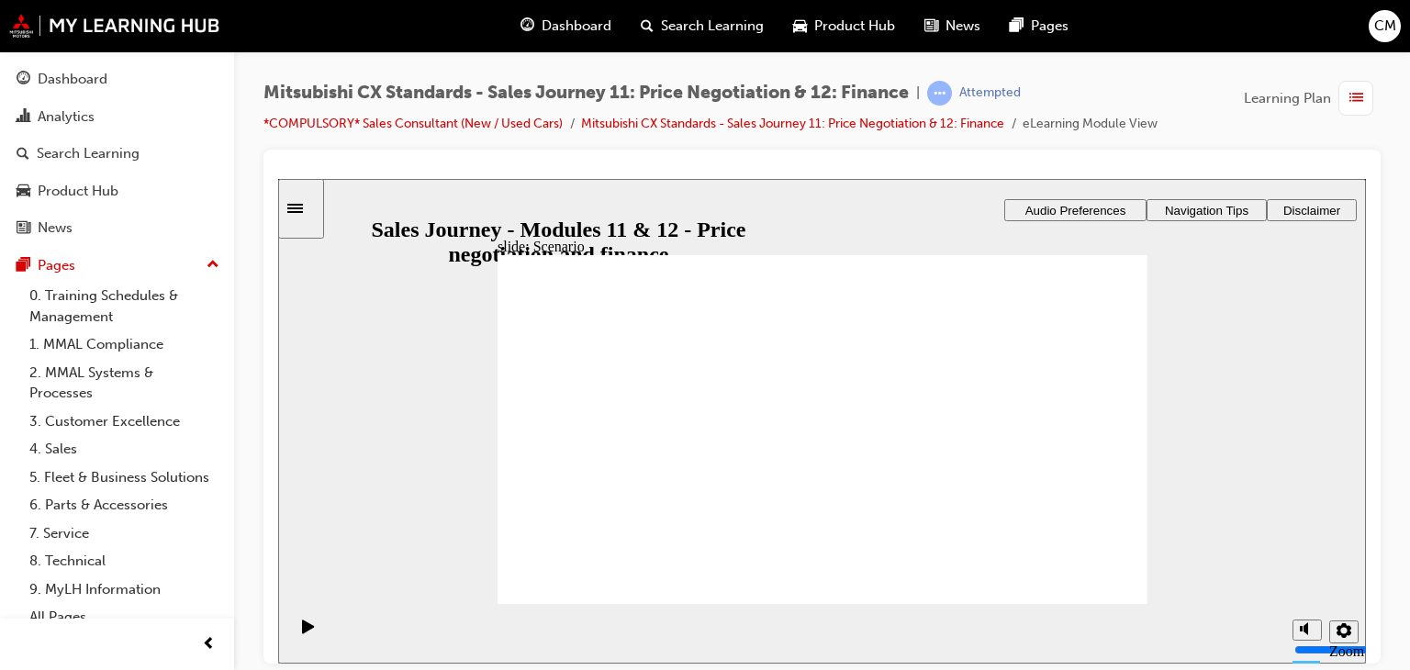
drag, startPoint x: 582, startPoint y: 470, endPoint x: 802, endPoint y: 439, distance: 222.4
drag, startPoint x: 649, startPoint y: 478, endPoint x: 824, endPoint y: 487, distance: 175.5
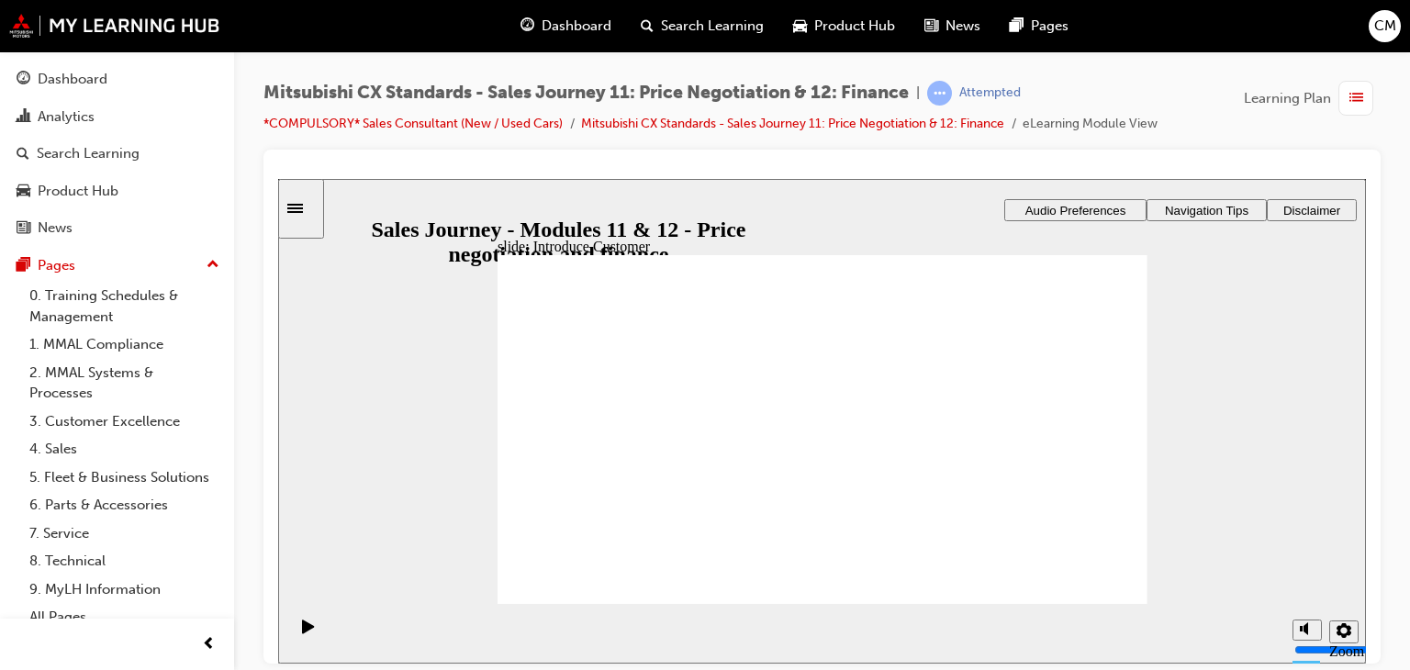
drag, startPoint x: 586, startPoint y: 449, endPoint x: 1008, endPoint y: 438, distance: 421.3
checkbox input "true"
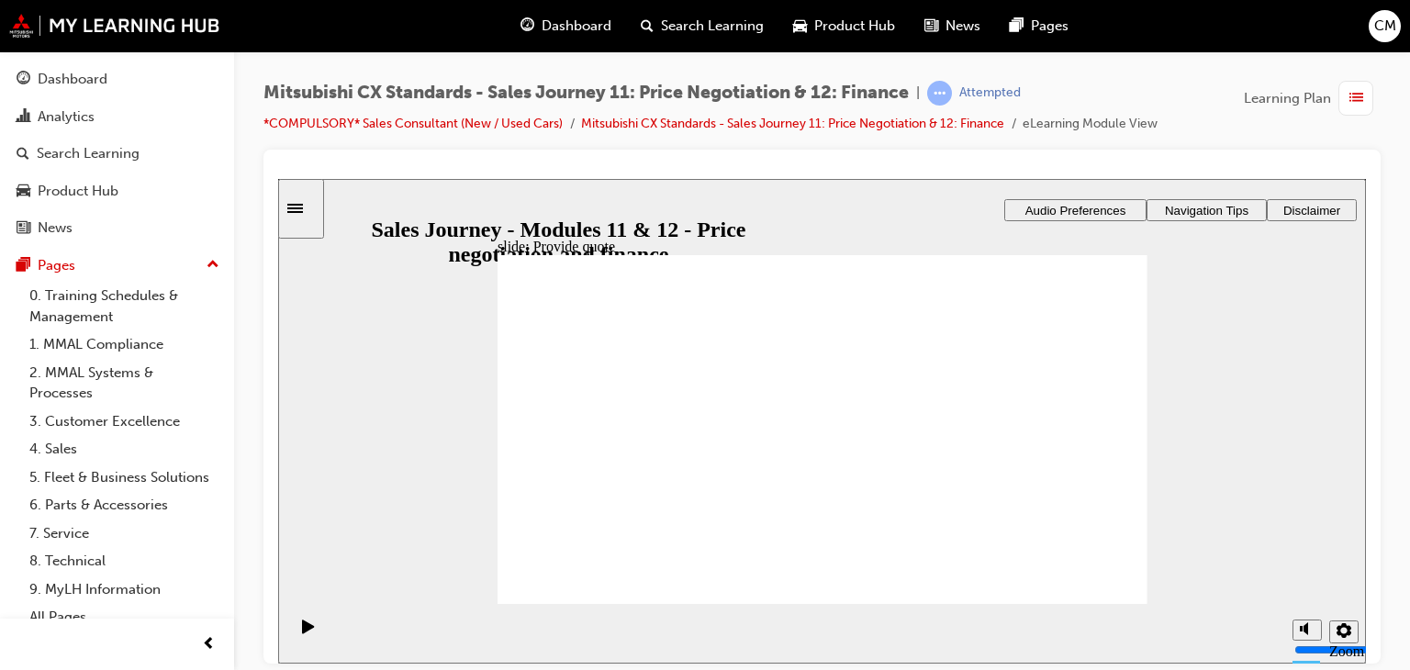
checkbox input "true"
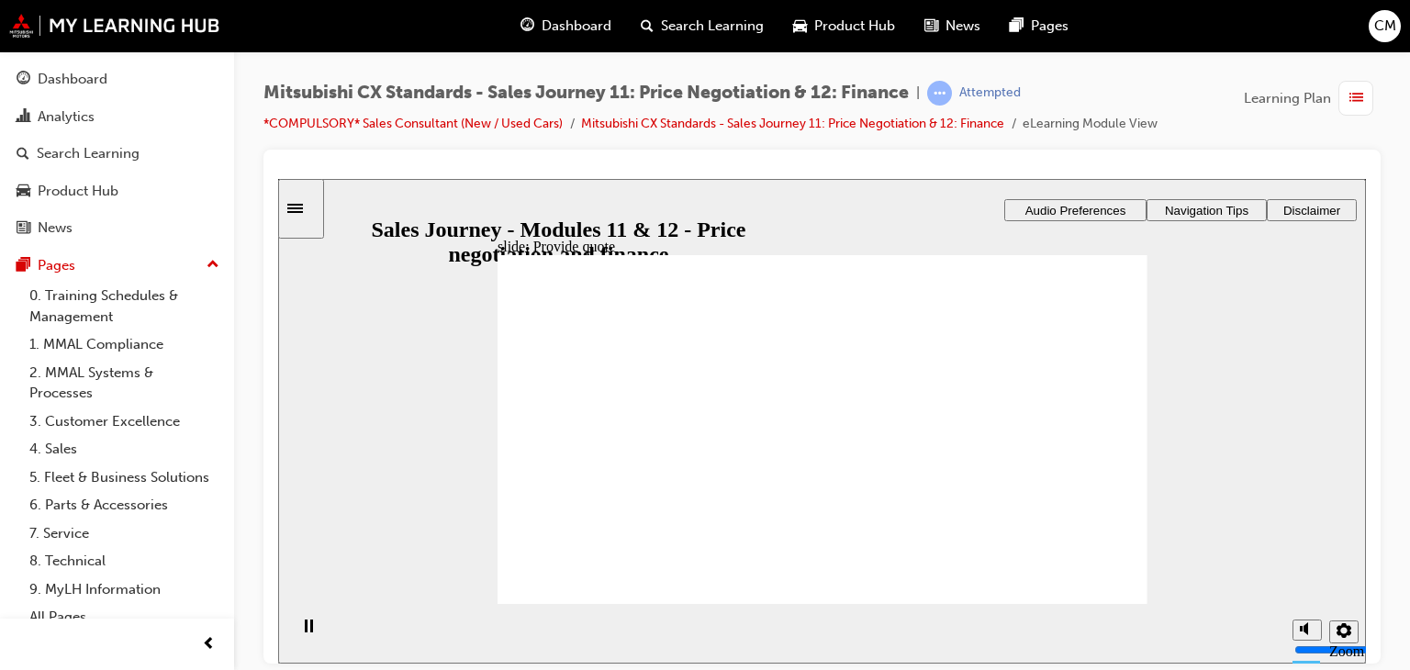
checkbox input "true"
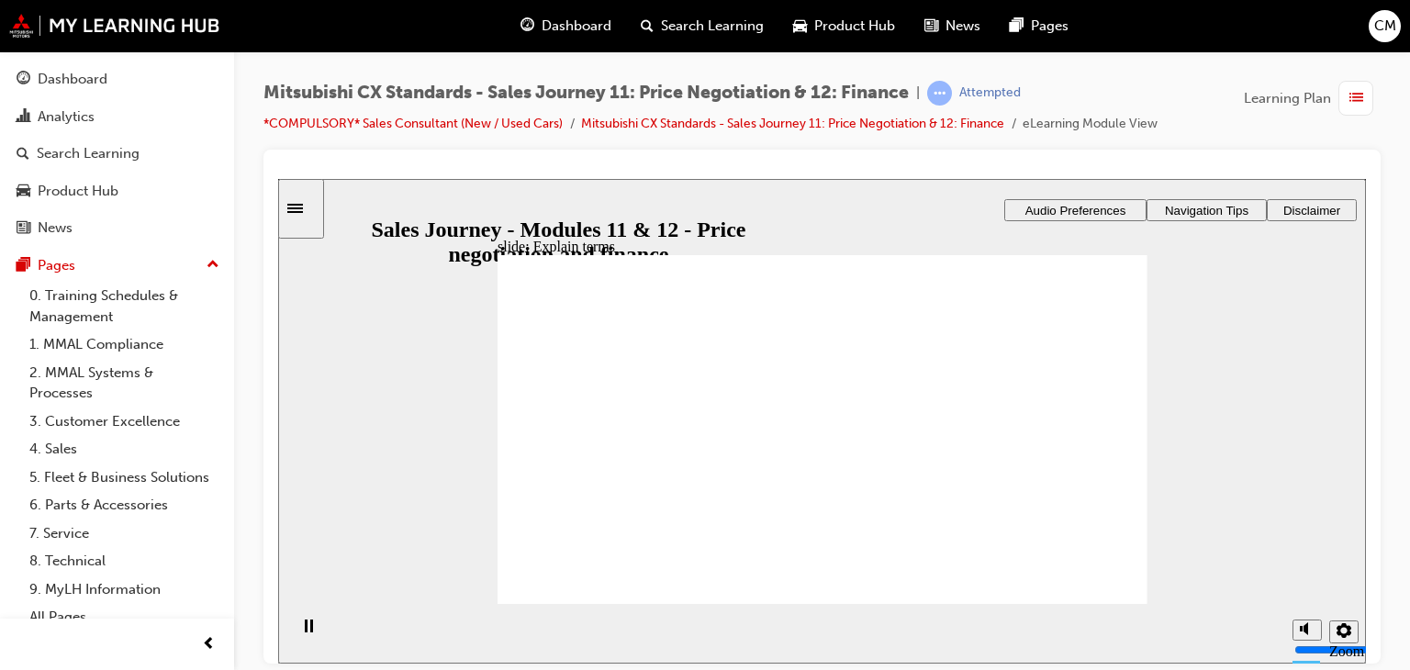
checkbox input "true"
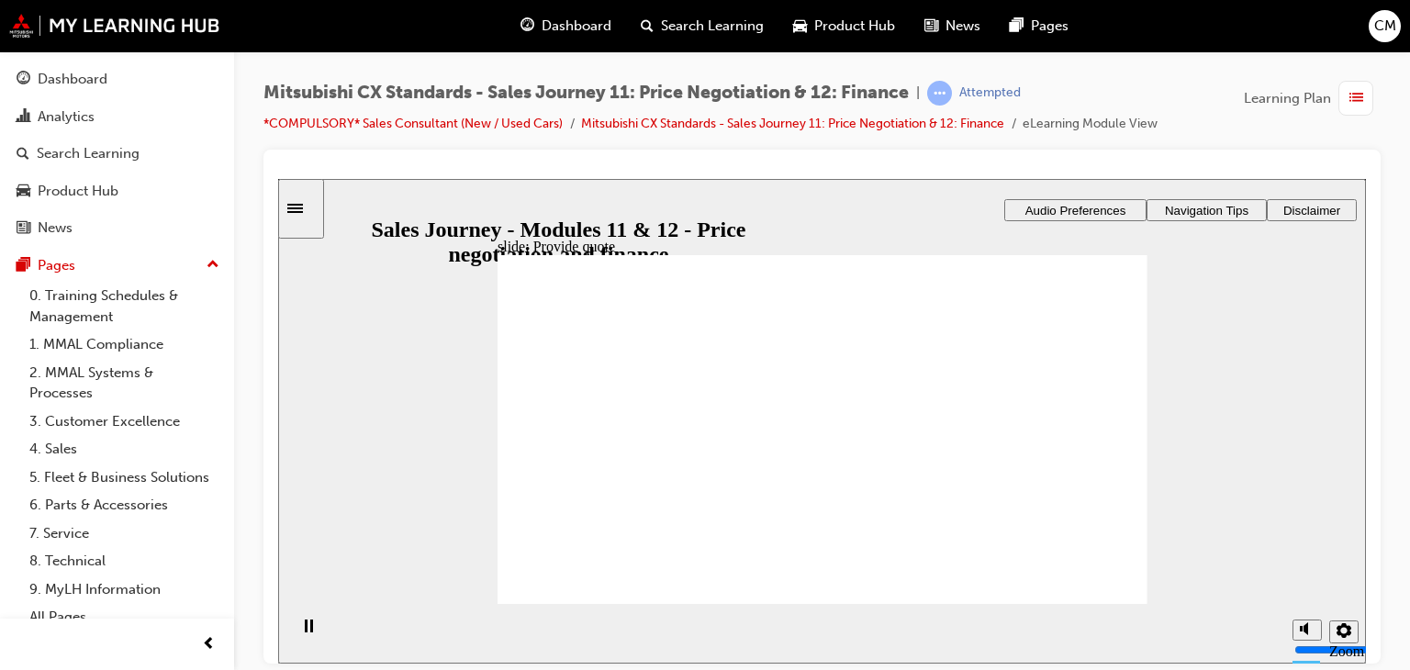
checkbox input "true"
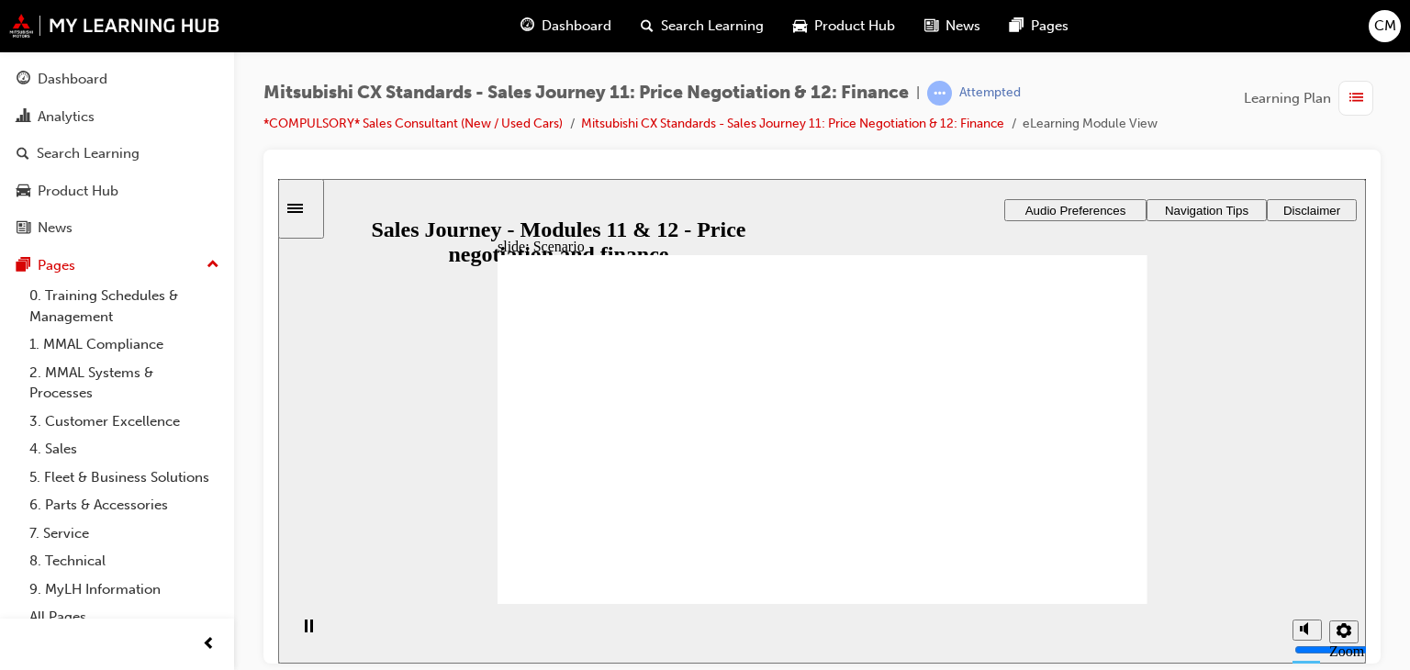
drag, startPoint x: 691, startPoint y: 449, endPoint x: 846, endPoint y: 429, distance: 156.4
drag, startPoint x: 668, startPoint y: 469, endPoint x: 824, endPoint y: 514, distance: 162.4
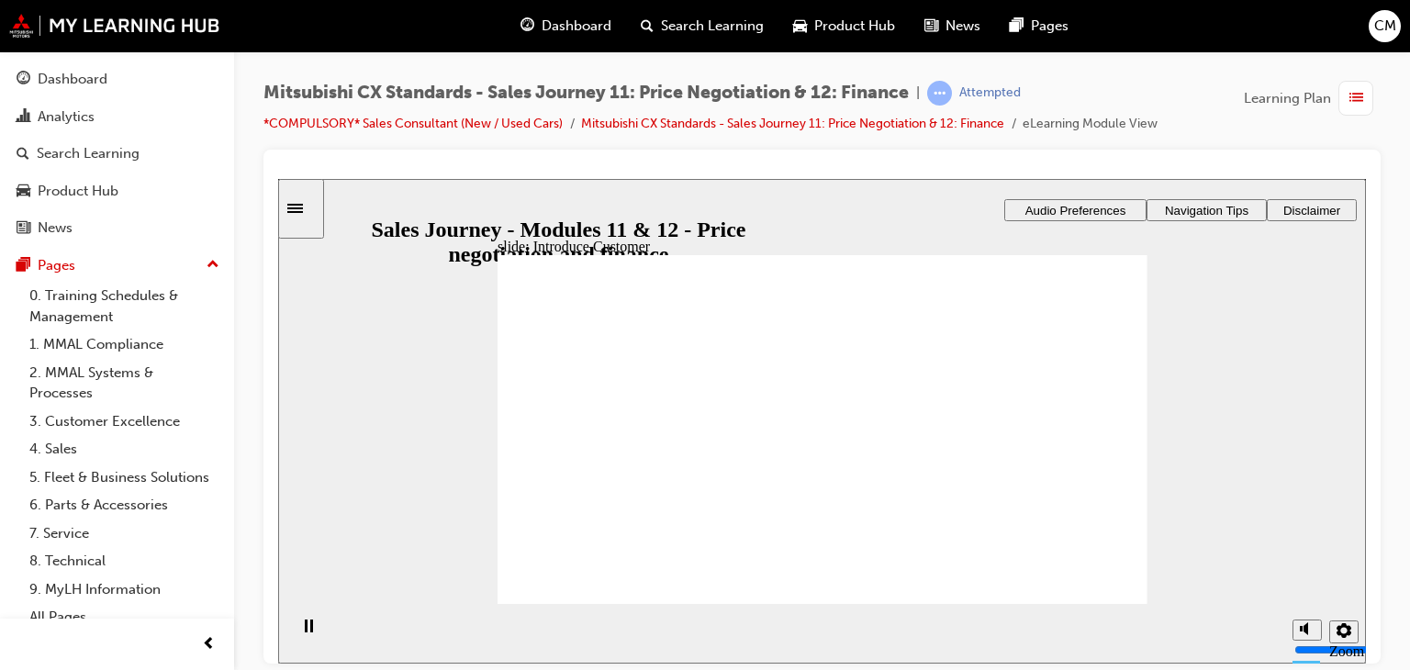
checkbox input "true"
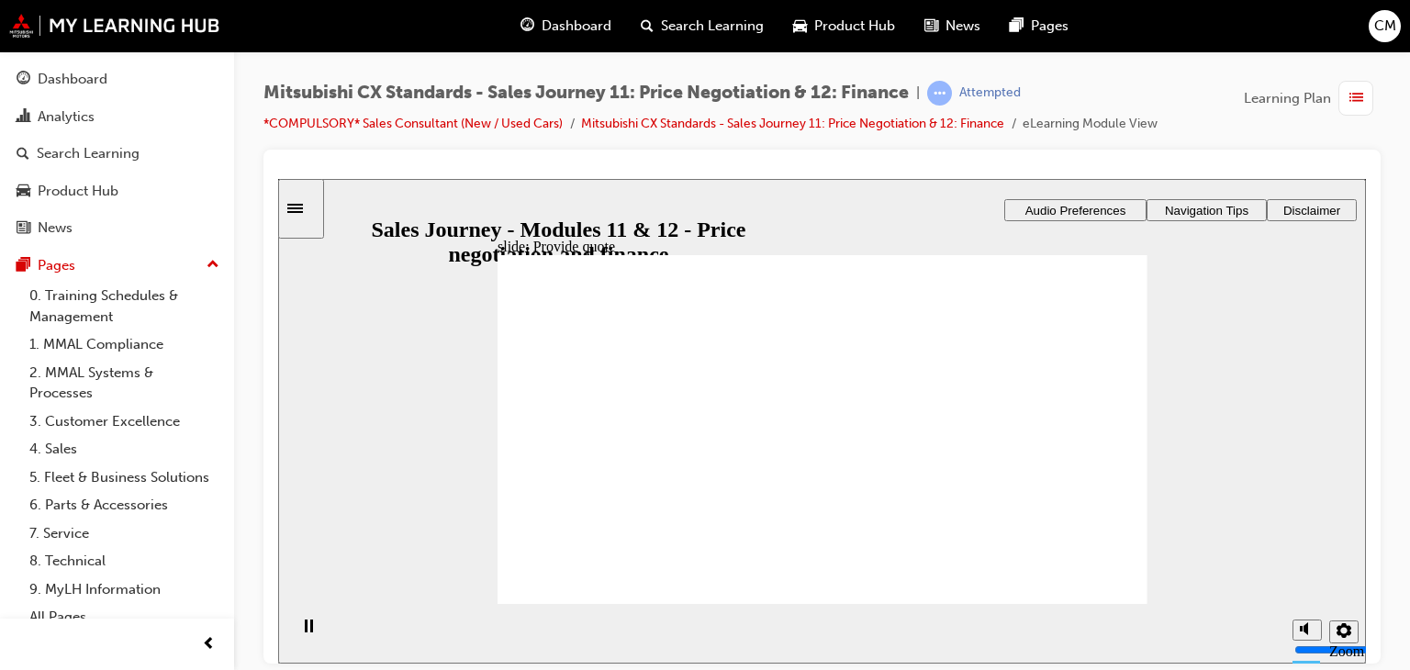
checkbox input "true"
drag, startPoint x: 886, startPoint y: 568, endPoint x: 874, endPoint y: 572, distance: 13.4
checkbox input "true"
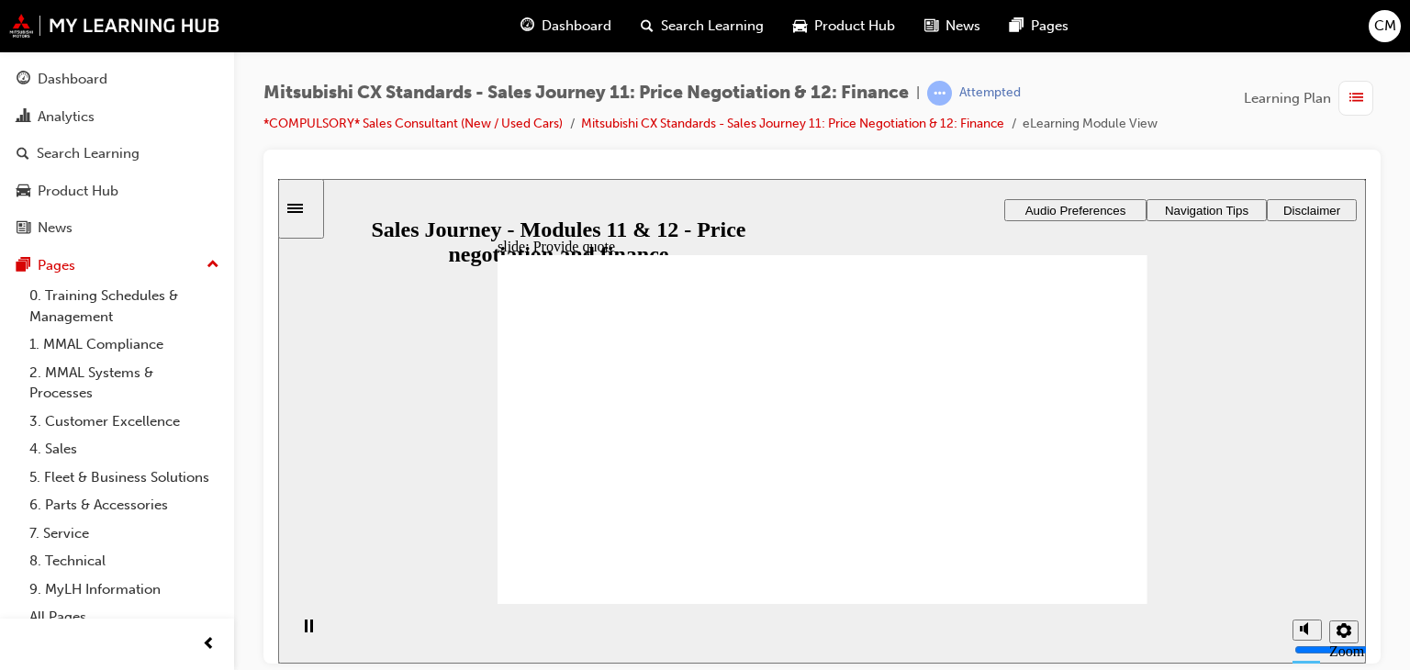
checkbox input "true"
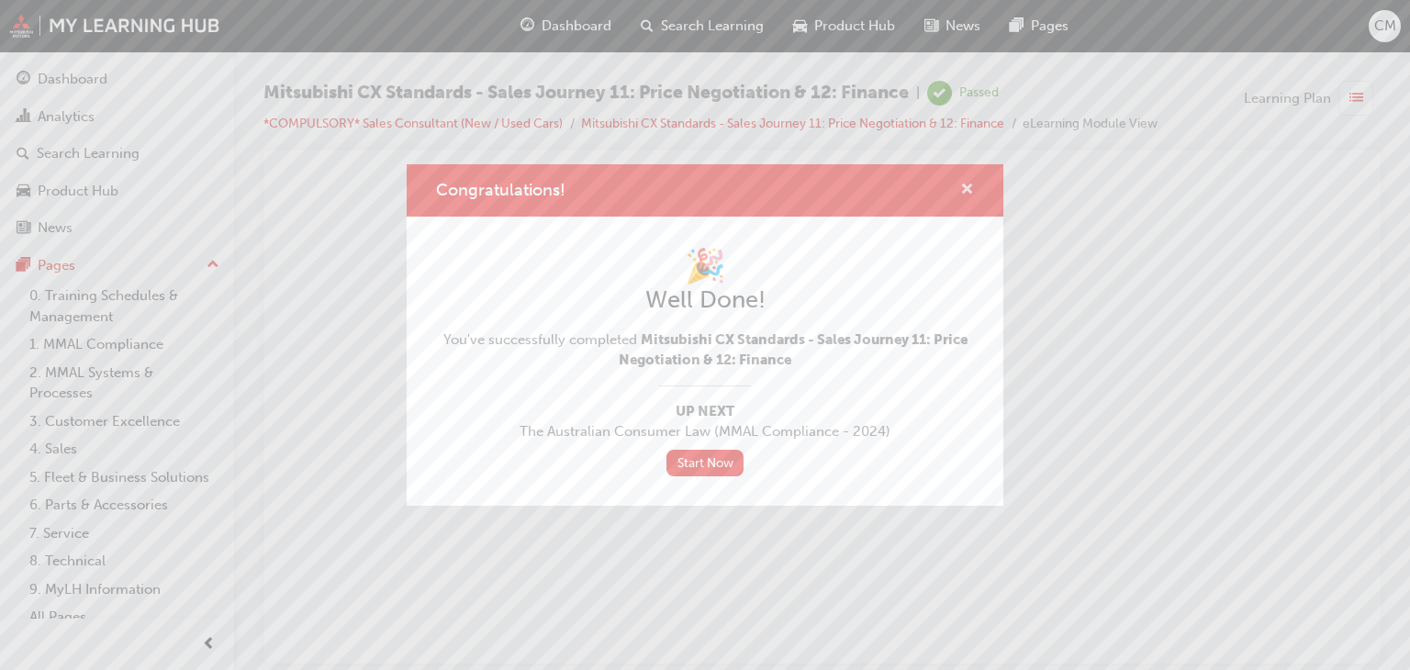
click at [971, 192] on span "cross-icon" at bounding box center [967, 191] width 14 height 17
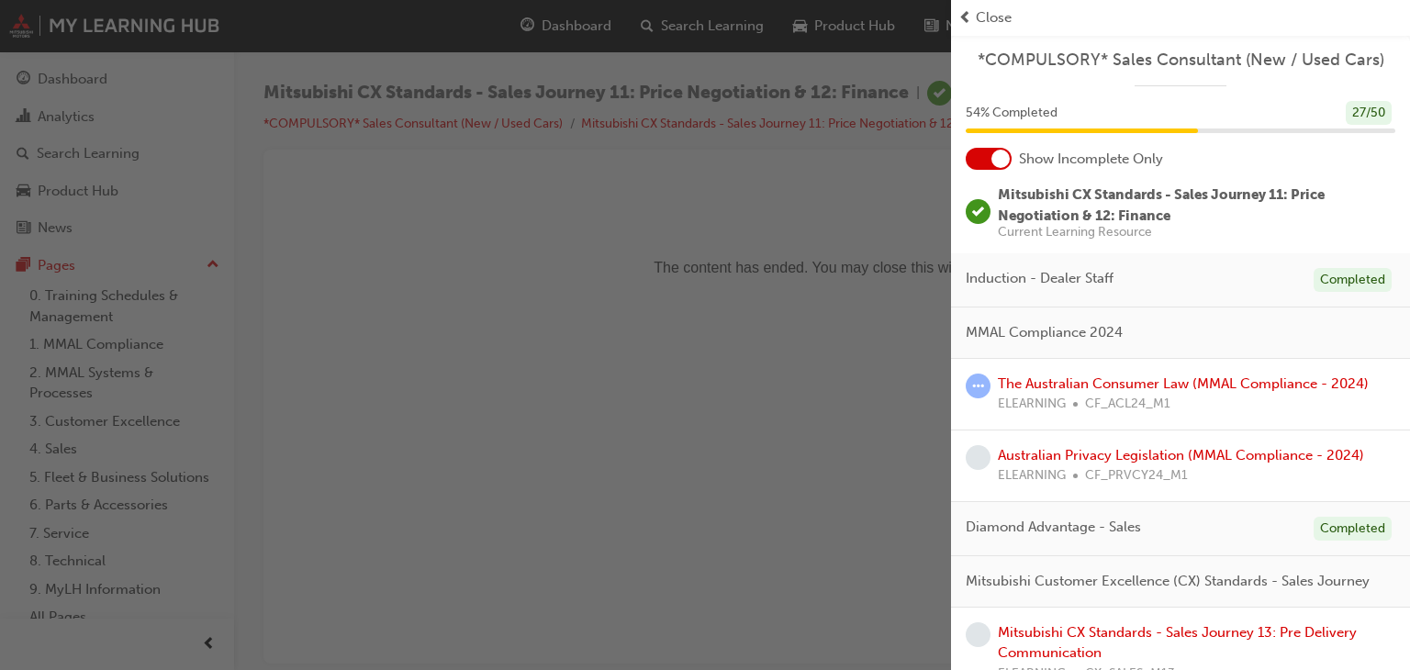
click at [1001, 27] on span "Close" at bounding box center [993, 17] width 36 height 21
